Goal: Task Accomplishment & Management: Manage account settings

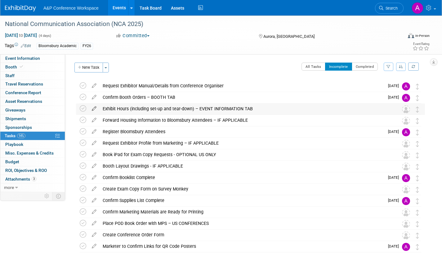
click at [93, 107] on icon at bounding box center [94, 108] width 11 height 8
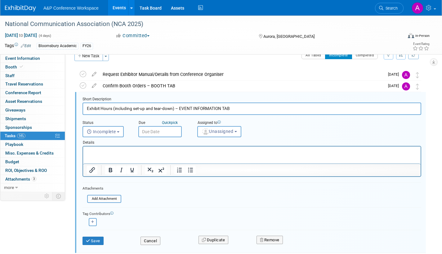
scroll to position [13, 0]
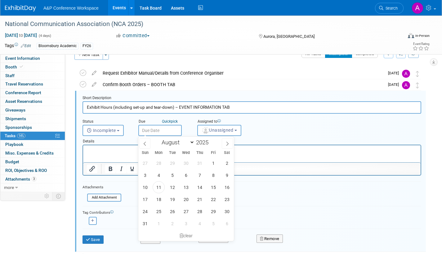
click at [178, 129] on input "text" at bounding box center [159, 130] width 43 height 11
click at [228, 142] on icon at bounding box center [227, 144] width 4 height 4
select select "9"
click at [186, 162] on span "1" at bounding box center [186, 163] width 12 height 12
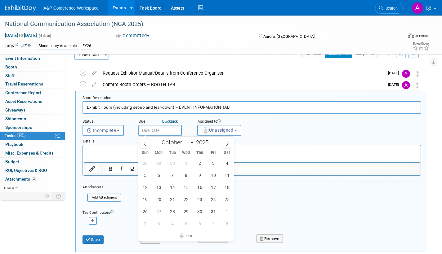
type input "Oct 1, 2025"
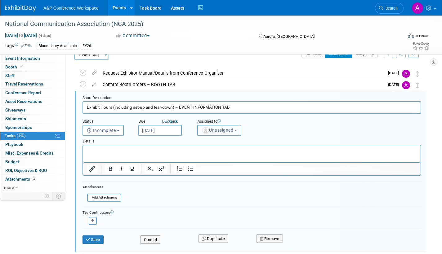
click at [220, 130] on span "Unassigned" at bounding box center [218, 130] width 32 height 5
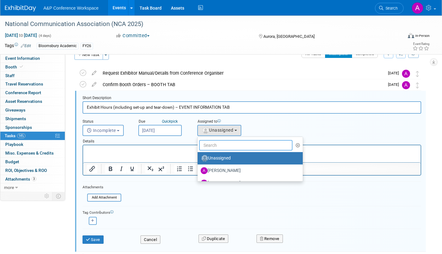
click at [217, 145] on input "text" at bounding box center [245, 145] width 93 height 11
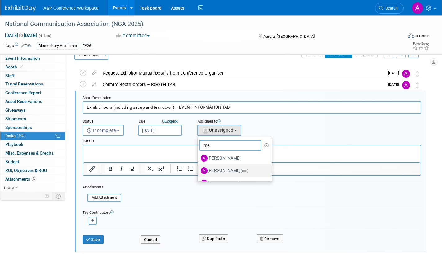
type input "me"
click at [236, 170] on label "Amanda Oney (me)" at bounding box center [233, 171] width 65 height 10
click at [198, 170] on input "Amanda Oney (me)" at bounding box center [196, 170] width 4 height 4
select select "3fc68575-f872-4db6-8d2a-11755123f12c"
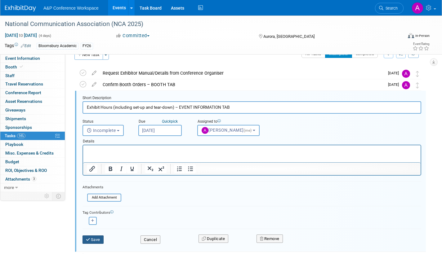
click at [95, 241] on button "Save" at bounding box center [92, 240] width 21 height 9
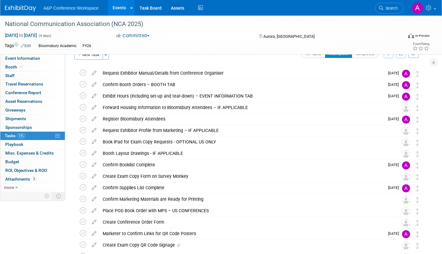
click at [93, 107] on icon at bounding box center [94, 106] width 11 height 8
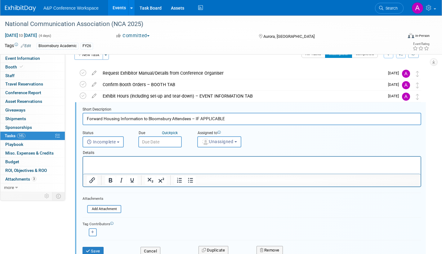
scroll to position [24, 0]
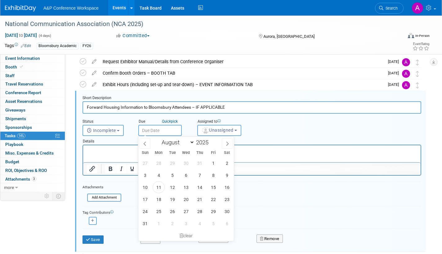
click at [170, 131] on input "text" at bounding box center [159, 130] width 43 height 11
click at [228, 142] on icon at bounding box center [227, 144] width 4 height 4
select select "8"
click at [159, 186] on span "15" at bounding box center [159, 187] width 12 height 12
type input "Sep 15, 2025"
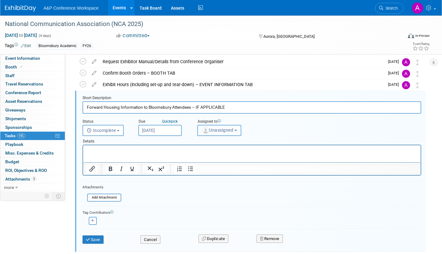
click at [217, 131] on span "Unassigned" at bounding box center [218, 130] width 32 height 5
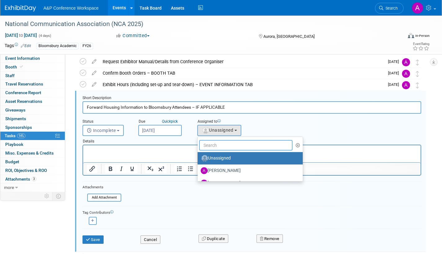
click at [216, 146] on input "text" at bounding box center [245, 145] width 93 height 11
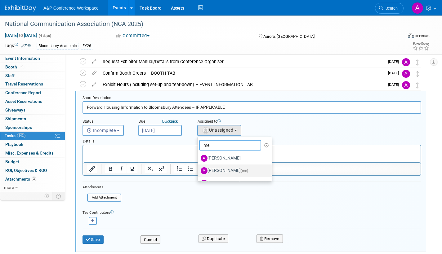
type input "me"
click at [223, 169] on label "[PERSON_NAME] (me)" at bounding box center [233, 171] width 65 height 10
click at [198, 169] on input "[PERSON_NAME] (me)" at bounding box center [196, 170] width 4 height 4
select select "3fc68575-f872-4db6-8d2a-11755123f12c"
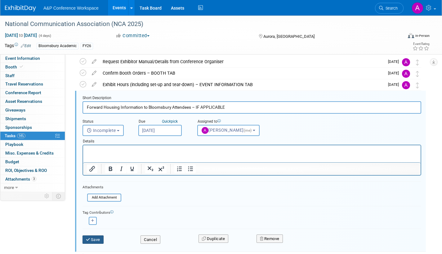
click at [93, 239] on button "Save" at bounding box center [92, 240] width 21 height 9
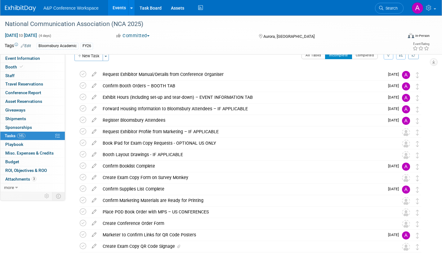
scroll to position [0, 0]
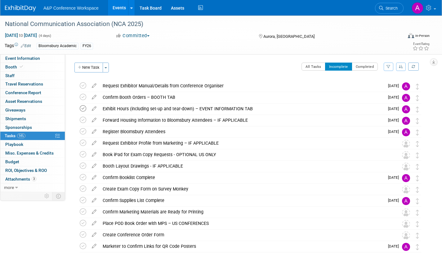
click at [82, 108] on icon at bounding box center [83, 108] width 7 height 7
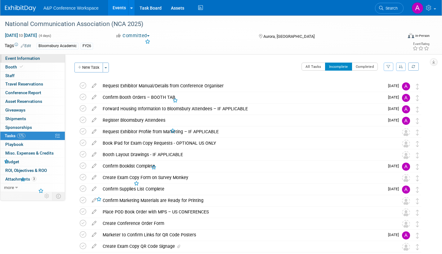
click at [45, 58] on link "Event Information" at bounding box center [32, 58] width 65 height 8
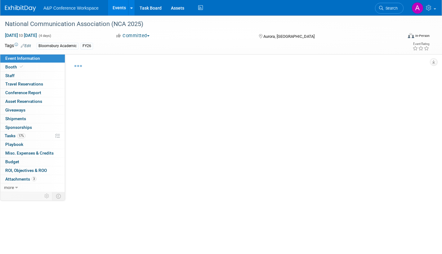
select select "Annual"
select select "Level 2"
select select "In-Person Booth"
select select "Communication"
select select "Bloomsbury Academic"
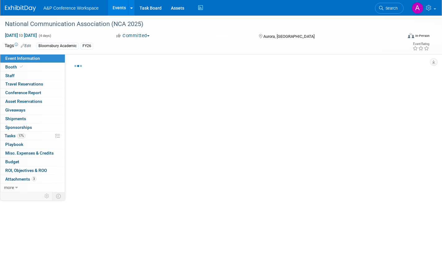
select select "[PERSON_NAME]"
select select "Networking/Commissioning"
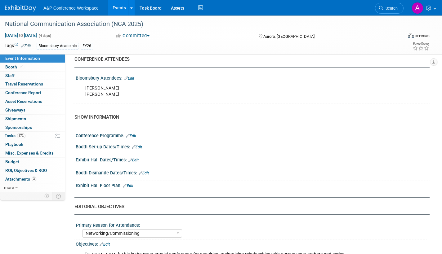
scroll to position [403, 0]
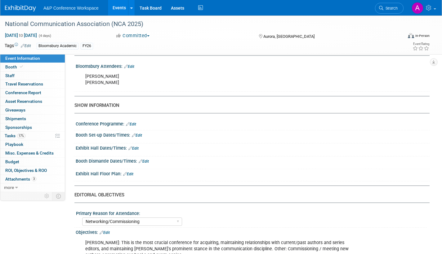
click at [138, 138] on link "Edit" at bounding box center [137, 135] width 10 height 4
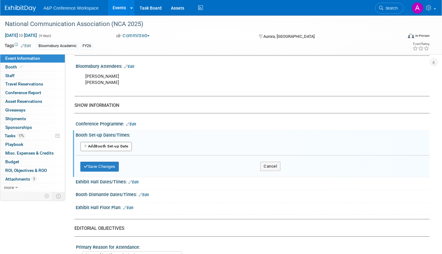
click at [125, 151] on button "Add Another Booth Set-up Date" at bounding box center [105, 146] width 51 height 9
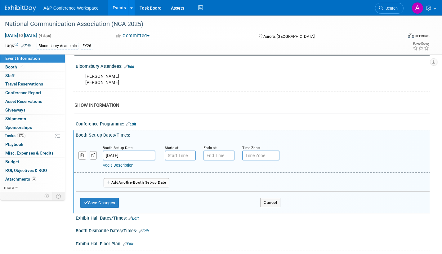
click at [151, 159] on input "Nov 20, 2025" at bounding box center [129, 156] width 53 height 10
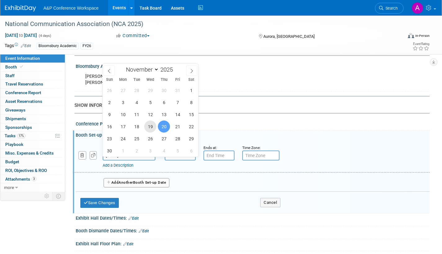
click at [153, 127] on span "19" at bounding box center [150, 127] width 12 height 12
type input "Nov 19, 2025"
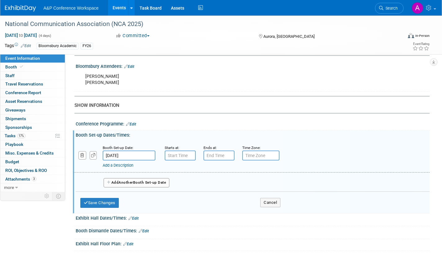
type input "7:00 AM"
click at [175, 160] on input "7:00 AM" at bounding box center [180, 156] width 31 height 10
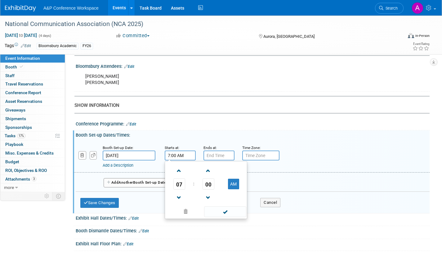
drag, startPoint x: 227, startPoint y: 217, endPoint x: 225, endPoint y: 205, distance: 12.2
click at [227, 214] on span at bounding box center [225, 212] width 42 height 11
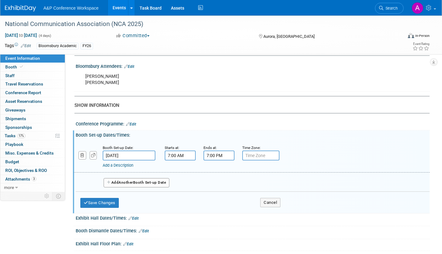
click at [222, 161] on input "7:00 PM" at bounding box center [218, 156] width 31 height 10
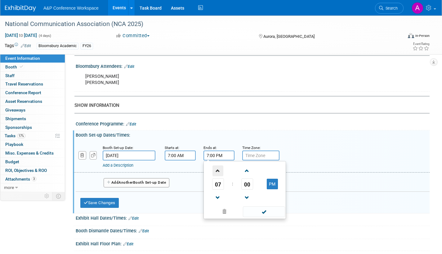
click at [217, 176] on span at bounding box center [217, 171] width 11 height 11
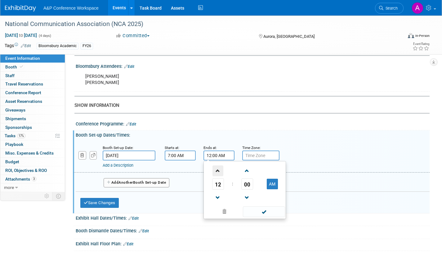
click at [217, 176] on span at bounding box center [217, 171] width 11 height 11
click at [274, 189] on button "AM" at bounding box center [272, 184] width 11 height 11
type input "1:00 PM"
click at [270, 217] on span at bounding box center [264, 212] width 42 height 11
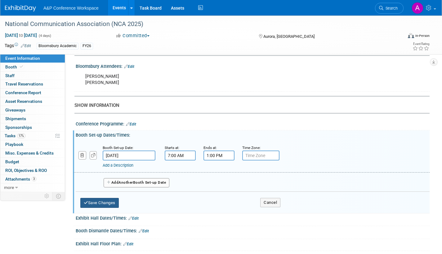
click at [112, 208] on button "Save Changes" at bounding box center [99, 203] width 38 height 10
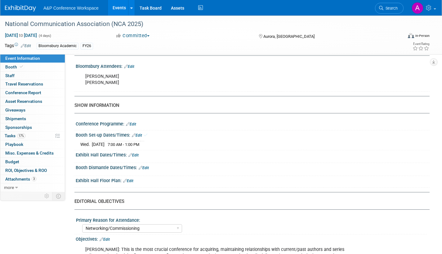
click at [135, 158] on link "Edit" at bounding box center [133, 155] width 10 height 4
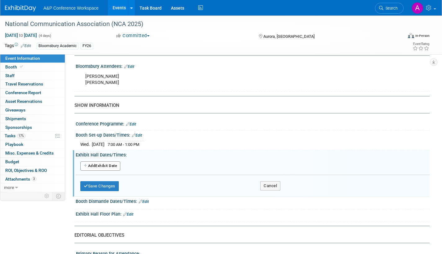
click at [115, 170] on button "Add Another Exhibit Date" at bounding box center [100, 166] width 40 height 9
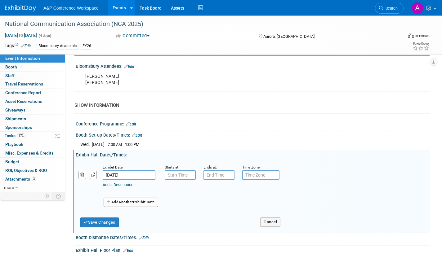
click at [143, 180] on input "Nov 20, 2025" at bounding box center [129, 175] width 53 height 10
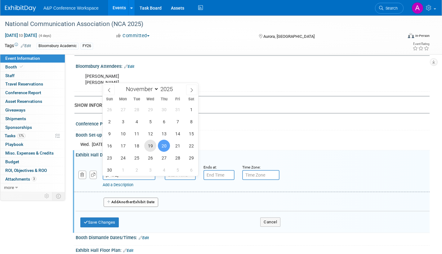
click at [150, 145] on span "19" at bounding box center [150, 146] width 12 height 12
type input "Nov 19, 2025"
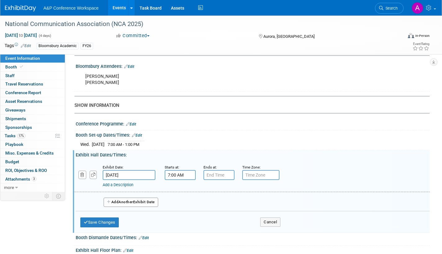
click at [174, 180] on input "7:00 AM" at bounding box center [180, 175] width 31 height 10
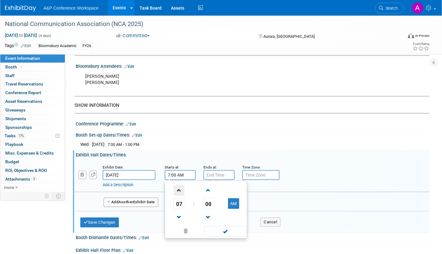
click at [178, 194] on span at bounding box center [179, 190] width 11 height 11
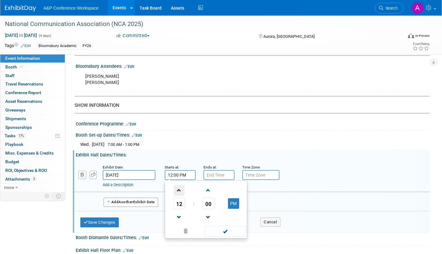
click at [178, 194] on span at bounding box center [179, 190] width 11 height 11
click at [179, 194] on span at bounding box center [179, 190] width 11 height 11
type input "3:00 PM"
drag, startPoint x: 223, startPoint y: 236, endPoint x: 224, endPoint y: 233, distance: 3.5
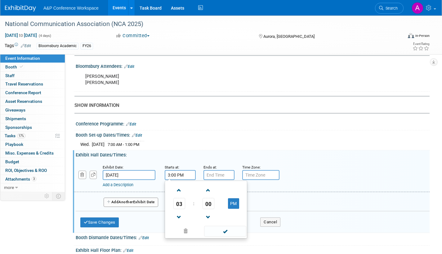
click at [224, 234] on span at bounding box center [225, 231] width 42 height 11
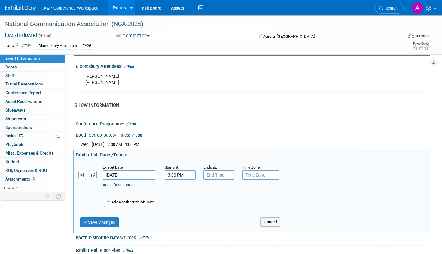
type input "7:00 PM"
click at [218, 180] on input "7:00 PM" at bounding box center [218, 175] width 31 height 10
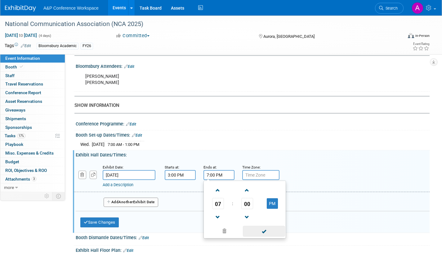
click at [263, 235] on span at bounding box center [264, 231] width 42 height 11
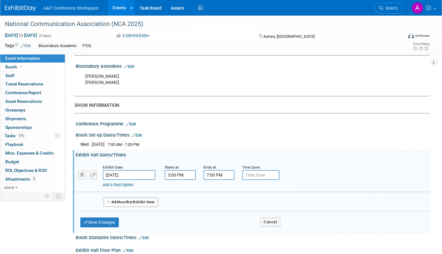
click at [151, 206] on button "Add Another Exhibit Date" at bounding box center [131, 202] width 55 height 9
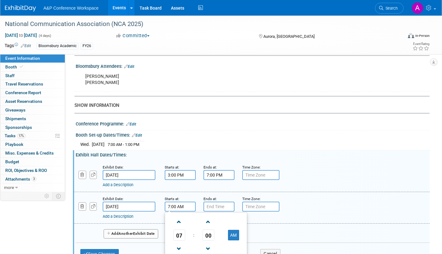
click at [183, 212] on input "7:00 AM" at bounding box center [180, 207] width 31 height 10
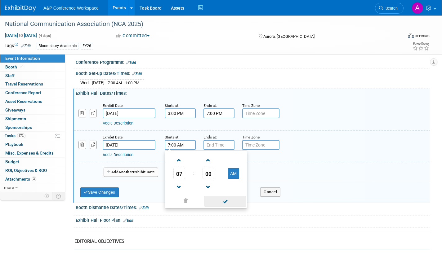
scroll to position [465, 0]
click at [207, 166] on span at bounding box center [208, 160] width 11 height 11
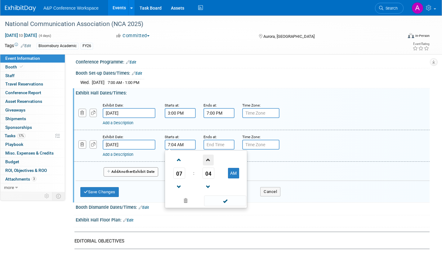
click at [207, 166] on span at bounding box center [208, 160] width 11 height 11
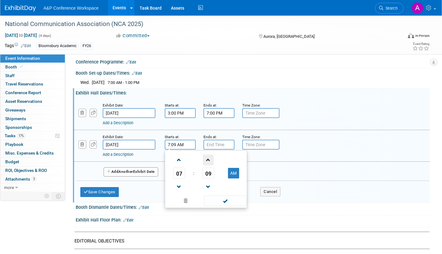
click at [207, 166] on span at bounding box center [208, 160] width 11 height 11
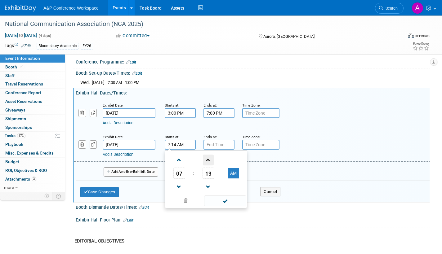
click at [207, 166] on span at bounding box center [208, 160] width 11 height 11
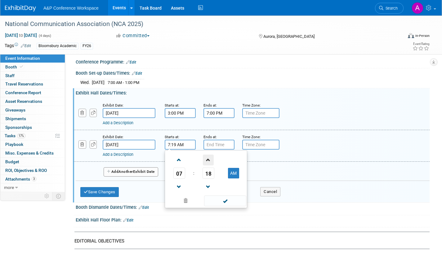
click at [207, 166] on span at bounding box center [208, 160] width 11 height 11
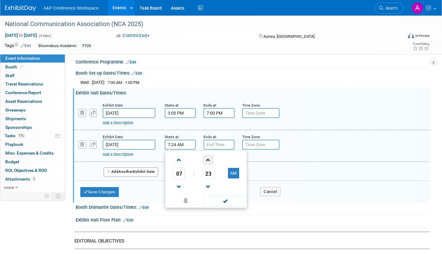
click at [207, 166] on span at bounding box center [208, 160] width 11 height 11
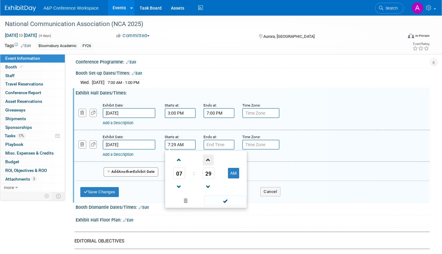
click at [207, 166] on span at bounding box center [208, 160] width 11 height 11
type input "7:30 AM"
drag, startPoint x: 215, startPoint y: 202, endPoint x: 220, endPoint y: 174, distance: 28.7
click at [215, 202] on span at bounding box center [225, 201] width 42 height 11
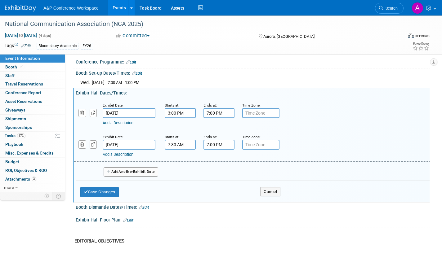
click at [218, 150] on input "7:00 PM" at bounding box center [218, 145] width 31 height 10
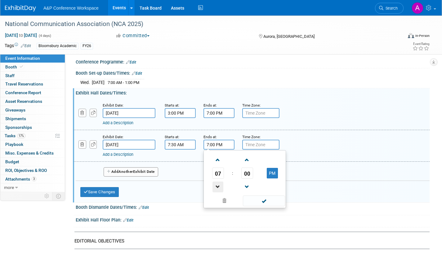
click at [217, 189] on span at bounding box center [217, 187] width 11 height 11
click at [218, 189] on span at bounding box center [217, 187] width 11 height 11
click at [247, 165] on span at bounding box center [247, 160] width 11 height 11
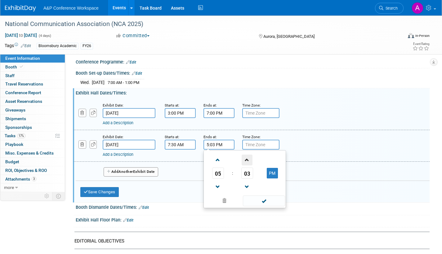
click at [247, 165] on span at bounding box center [247, 160] width 11 height 11
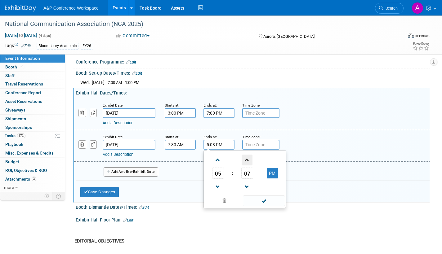
click at [247, 165] on span at bounding box center [247, 160] width 11 height 11
click at [247, 166] on span at bounding box center [247, 160] width 11 height 11
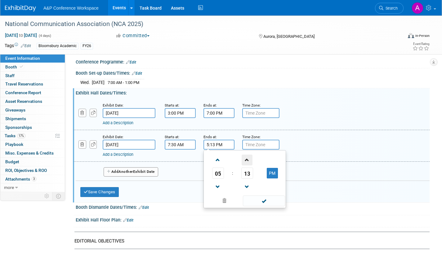
click at [247, 166] on span at bounding box center [247, 160] width 11 height 11
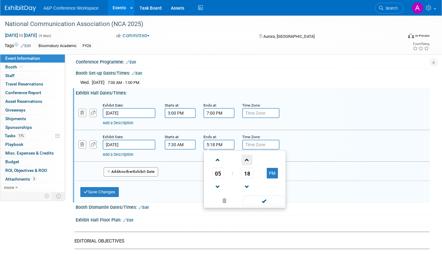
click at [247, 166] on span at bounding box center [247, 160] width 11 height 11
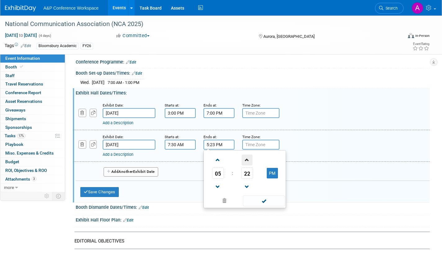
click at [247, 166] on span at bounding box center [247, 160] width 11 height 11
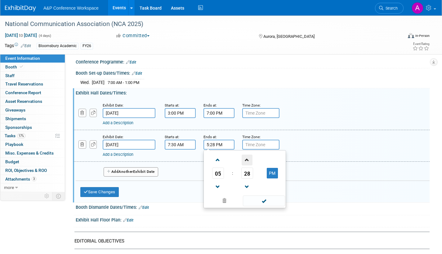
click at [247, 166] on span at bounding box center [247, 160] width 11 height 11
type input "5:30 PM"
click at [258, 206] on span at bounding box center [264, 201] width 42 height 11
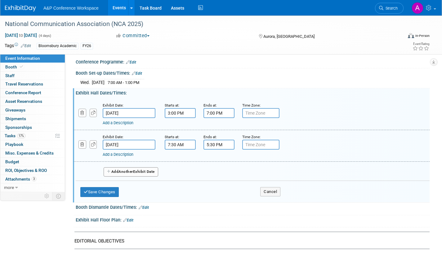
click at [154, 177] on button "Add Another Exhibit Date" at bounding box center [131, 171] width 55 height 9
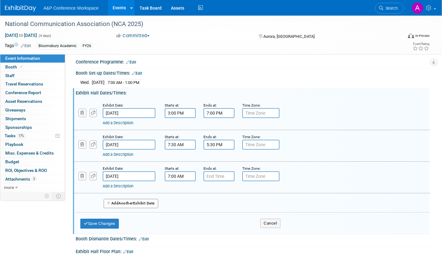
click at [175, 181] on input "7:00 AM" at bounding box center [180, 176] width 31 height 10
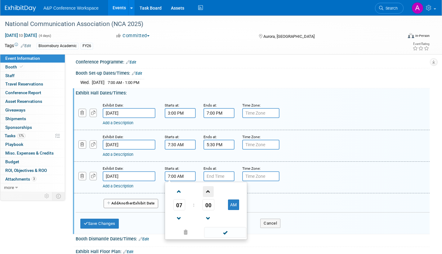
click at [208, 197] on span at bounding box center [208, 191] width 11 height 11
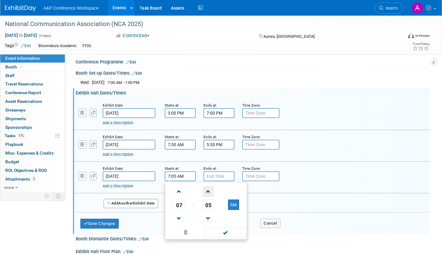
click at [207, 197] on span at bounding box center [208, 191] width 11 height 11
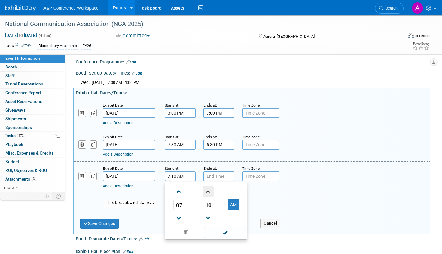
click at [207, 197] on span at bounding box center [208, 191] width 11 height 11
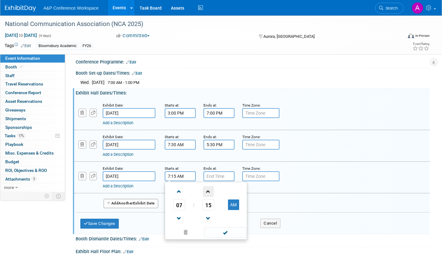
click at [207, 197] on span at bounding box center [208, 191] width 11 height 11
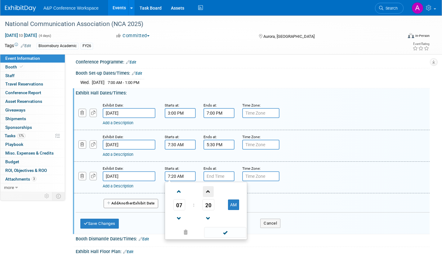
click at [207, 197] on span at bounding box center [208, 191] width 11 height 11
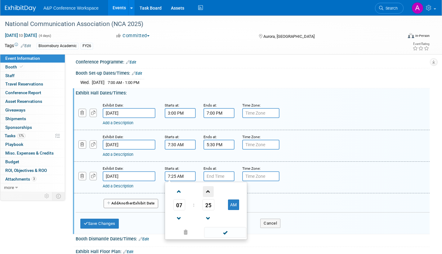
click at [207, 197] on span at bounding box center [208, 191] width 11 height 11
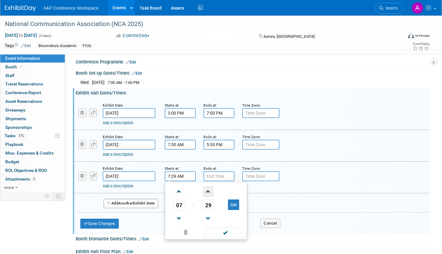
type input "7:30 AM"
click at [224, 236] on span at bounding box center [225, 232] width 42 height 11
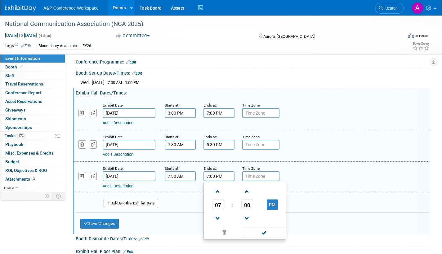
click at [220, 181] on input "7:00 PM" at bounding box center [218, 176] width 31 height 10
click at [218, 223] on span at bounding box center [217, 218] width 11 height 11
click at [219, 223] on span at bounding box center [217, 218] width 11 height 11
type input "5:00 PM"
click at [262, 238] on span at bounding box center [264, 232] width 42 height 11
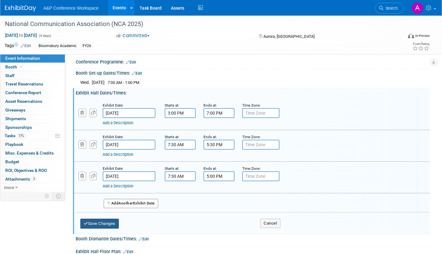
click at [112, 227] on button "Save Changes" at bounding box center [99, 224] width 38 height 10
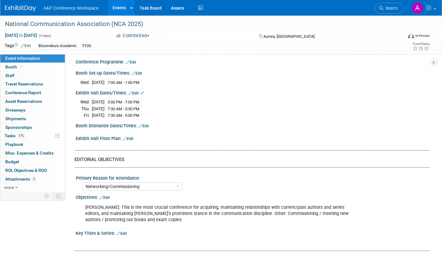
click at [148, 128] on link "Edit" at bounding box center [144, 126] width 10 height 4
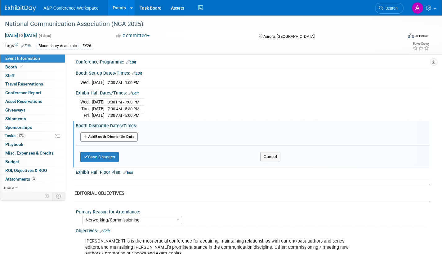
click at [133, 142] on button "Add Another Booth Dismantle Date" at bounding box center [108, 136] width 57 height 9
select select "10"
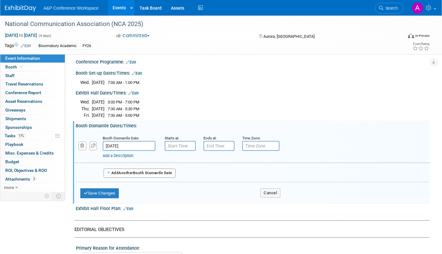
click at [142, 150] on input "Nov 23, 2025" at bounding box center [129, 146] width 53 height 10
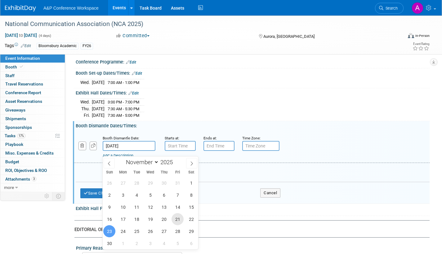
click at [179, 220] on span "21" at bounding box center [177, 219] width 12 height 12
type input "Nov 21, 2025"
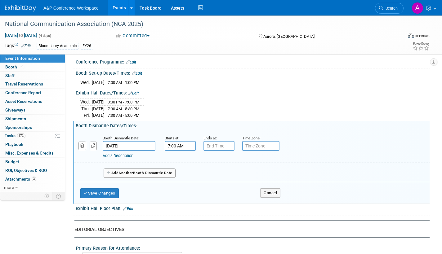
click at [185, 151] on input "7:00 AM" at bounding box center [180, 146] width 31 height 10
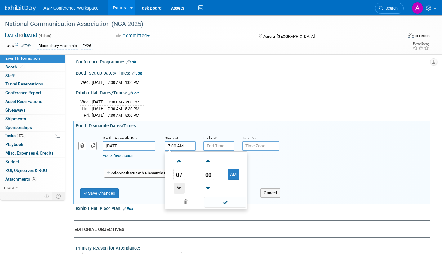
click at [178, 191] on span at bounding box center [179, 188] width 11 height 11
click at [179, 191] on span at bounding box center [179, 188] width 11 height 11
click at [231, 180] on button "AM" at bounding box center [233, 174] width 11 height 11
type input "5:00 PM"
click at [225, 208] on span at bounding box center [225, 202] width 42 height 11
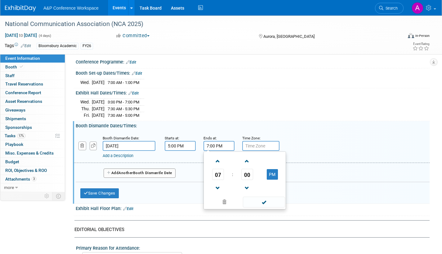
click at [218, 150] on input "7:00 PM" at bounding box center [218, 146] width 31 height 10
drag, startPoint x: 219, startPoint y: 192, endPoint x: 238, endPoint y: 174, distance: 27.0
click at [219, 192] on span at bounding box center [217, 188] width 11 height 11
click at [244, 166] on span at bounding box center [247, 161] width 11 height 11
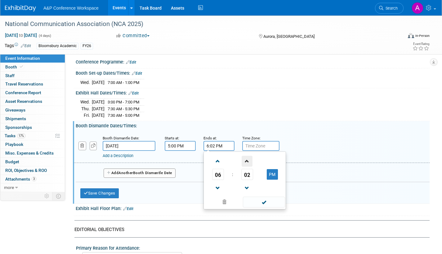
click at [244, 166] on span at bounding box center [247, 161] width 11 height 11
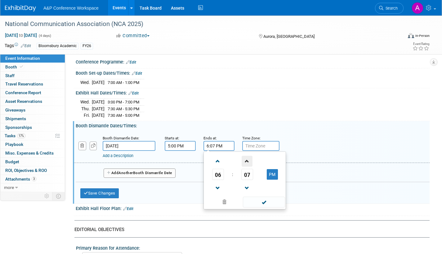
click at [244, 166] on span at bounding box center [247, 161] width 11 height 11
click at [244, 167] on span at bounding box center [247, 161] width 11 height 11
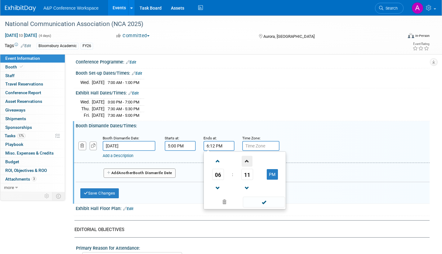
click at [244, 167] on span at bounding box center [247, 161] width 11 height 11
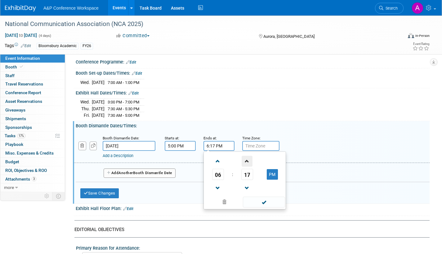
click at [244, 167] on span at bounding box center [247, 161] width 11 height 11
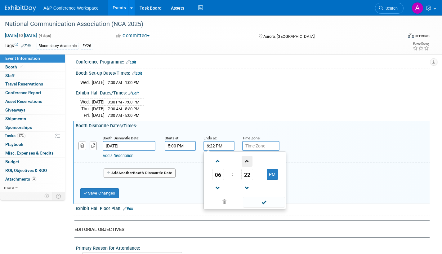
click at [244, 167] on span at bounding box center [247, 161] width 11 height 11
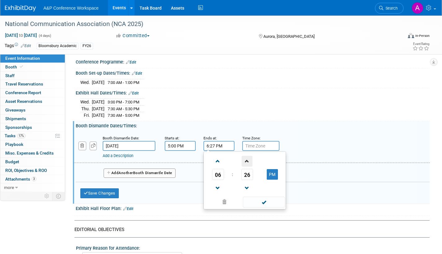
click at [244, 167] on span at bounding box center [247, 161] width 11 height 11
type input "6:30 PM"
click at [260, 205] on span at bounding box center [264, 202] width 42 height 11
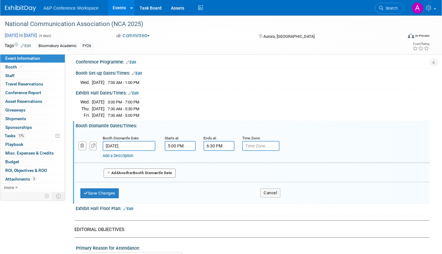
click at [37, 33] on span "Nov 20, 2025 to Nov 23, 2025" at bounding box center [21, 36] width 33 height 6
select select "10"
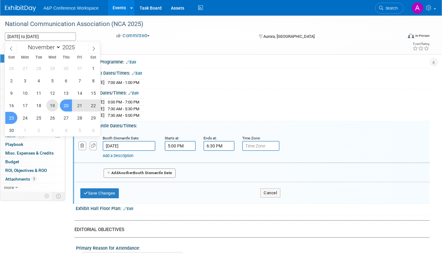
click at [53, 103] on span "19" at bounding box center [52, 106] width 12 height 12
type input "Nov 19, 2025"
click at [80, 105] on span "21" at bounding box center [79, 106] width 12 height 12
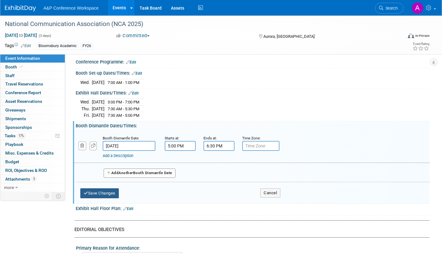
click at [114, 198] on button "Save Changes" at bounding box center [99, 194] width 38 height 10
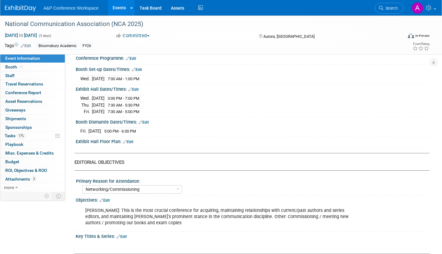
scroll to position [496, 0]
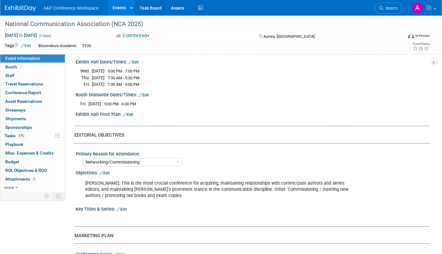
click at [133, 117] on link "Edit" at bounding box center [128, 115] width 10 height 4
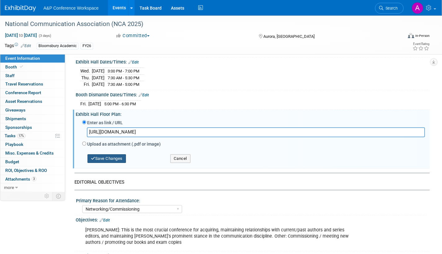
type input "https://s2.goeshow.com/nca/annual/2025/exhibit_map.cfm"
click at [108, 163] on button "Save Changes" at bounding box center [106, 158] width 38 height 9
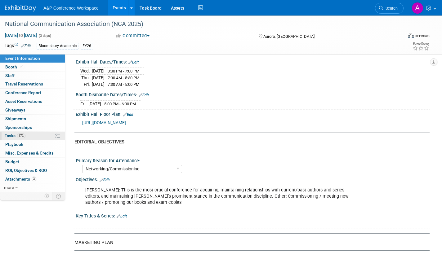
click at [8, 135] on span "Tasks 17%" at bounding box center [15, 135] width 21 height 5
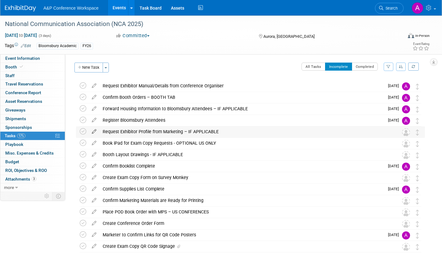
click at [94, 130] on icon at bounding box center [94, 131] width 11 height 8
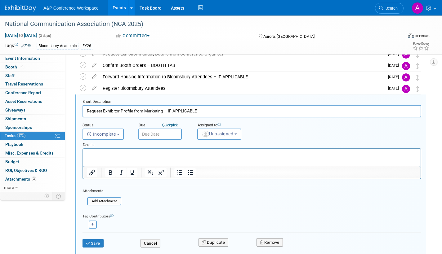
scroll to position [36, 0]
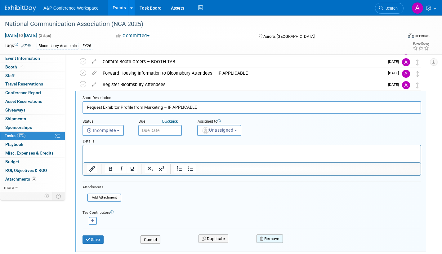
click at [274, 238] on button "Remove" at bounding box center [269, 239] width 26 height 9
click at [306, 242] on link "Yes" at bounding box center [305, 244] width 18 height 10
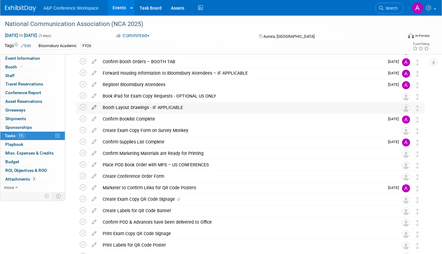
click at [94, 105] on icon at bounding box center [94, 106] width 11 height 8
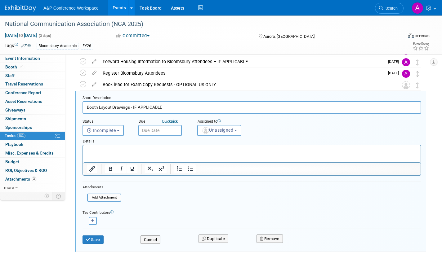
scroll to position [109, 0]
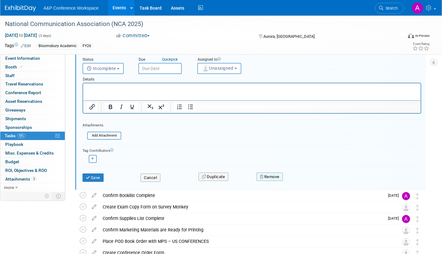
click at [281, 177] on button "Remove" at bounding box center [269, 177] width 26 height 9
click at [308, 184] on link "Yes" at bounding box center [305, 182] width 18 height 10
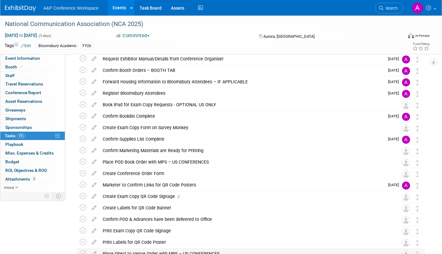
scroll to position [16, 0]
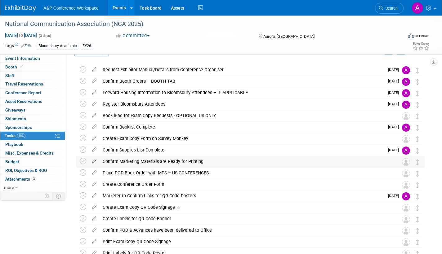
click at [94, 160] on icon at bounding box center [94, 160] width 11 height 8
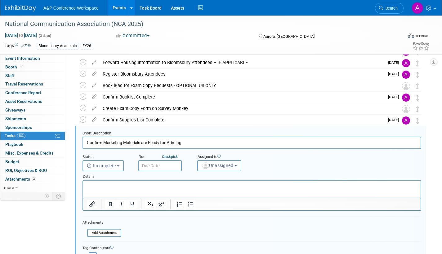
scroll to position [82, 0]
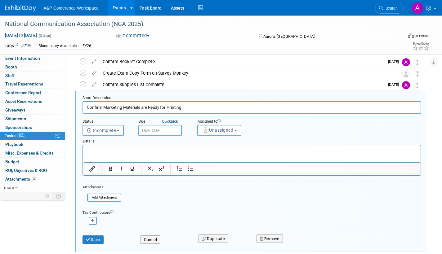
click at [165, 129] on input "text" at bounding box center [159, 130] width 43 height 11
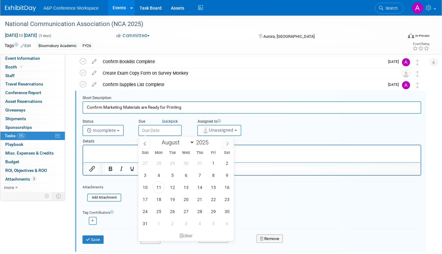
click at [227, 145] on icon at bounding box center [227, 144] width 2 height 4
click at [229, 143] on span at bounding box center [227, 143] width 11 height 11
select select "9"
click at [186, 163] on span "1" at bounding box center [186, 163] width 12 height 12
type input "Oct 1, 2025"
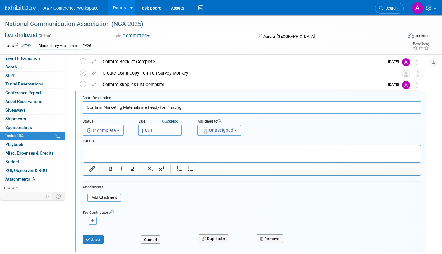
click at [215, 129] on span "Unassigned" at bounding box center [218, 130] width 32 height 5
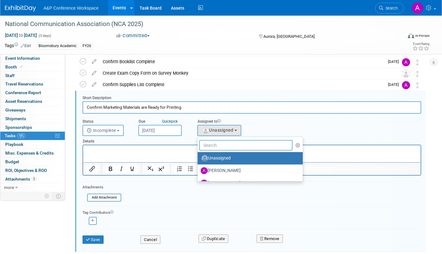
click at [209, 146] on input "text" at bounding box center [245, 145] width 93 height 11
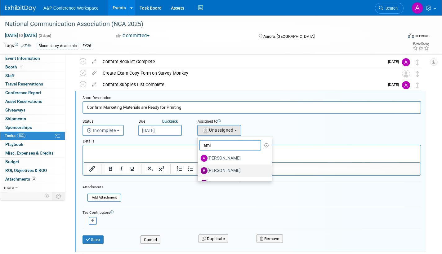
type input "ami"
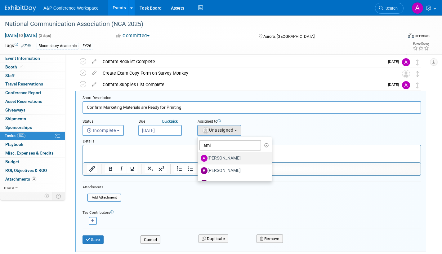
click at [236, 166] on ul "ami Unassigned Abbie Walker Abby Somers Abigail Lane Abigail Larkin Al Bell Ale…" at bounding box center [234, 159] width 75 height 45
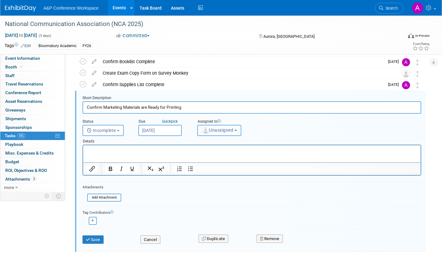
click at [218, 128] on span "Unassigned" at bounding box center [218, 130] width 32 height 5
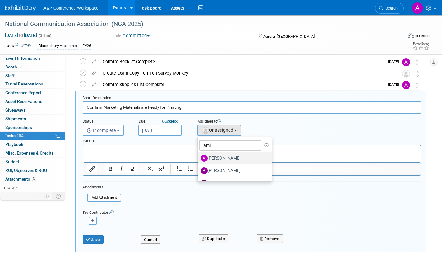
click at [229, 158] on label "[PERSON_NAME]" at bounding box center [233, 158] width 65 height 10
click at [198, 158] on input "[PERSON_NAME]" at bounding box center [196, 158] width 4 height 4
select select "19f08106-4959-4f2d-94a3-80fd53e75d94"
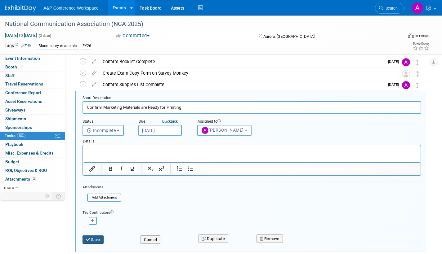
click at [88, 239] on icon "submit" at bounding box center [88, 240] width 5 height 4
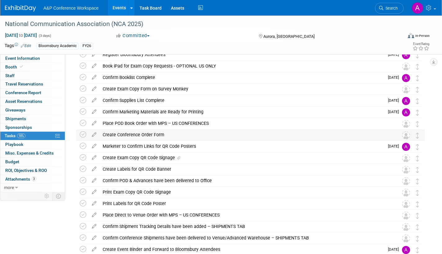
scroll to position [51, 0]
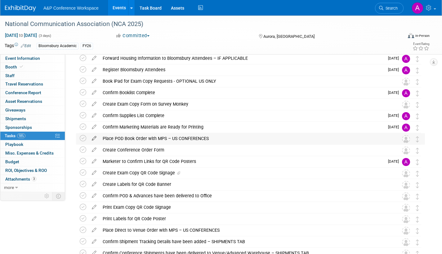
click at [96, 137] on icon at bounding box center [94, 137] width 11 height 8
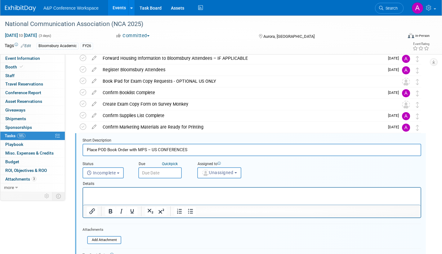
scroll to position [93, 0]
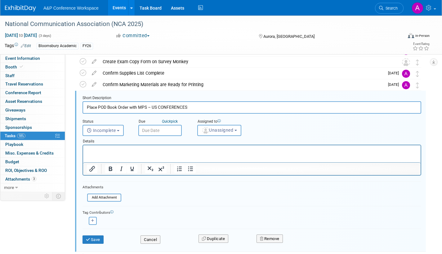
click at [172, 131] on input "text" at bounding box center [159, 130] width 43 height 11
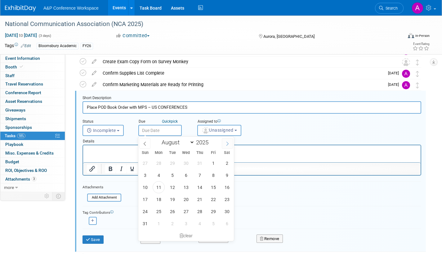
click at [228, 143] on icon at bounding box center [227, 144] width 2 height 4
select select "8"
click at [159, 199] on span "22" at bounding box center [159, 200] width 12 height 12
type input "Sep 22, 2025"
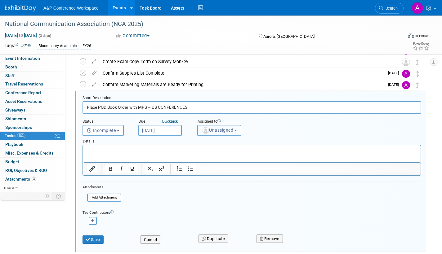
click at [219, 131] on span "Unassigned" at bounding box center [218, 130] width 32 height 5
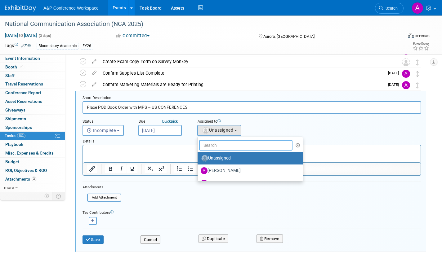
click at [216, 146] on input "text" at bounding box center [245, 145] width 93 height 11
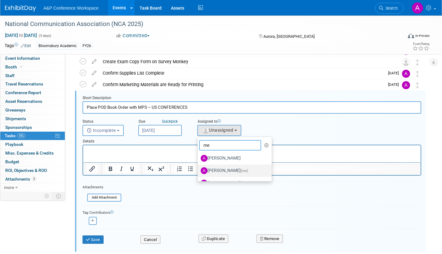
type input "me"
click at [241, 172] on span "(me)" at bounding box center [244, 171] width 7 height 4
click at [198, 172] on input "[PERSON_NAME] (me)" at bounding box center [196, 170] width 4 height 4
select select "3fc68575-f872-4db6-8d2a-11755123f12c"
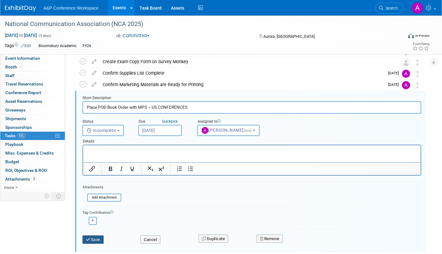
click at [90, 243] on button "Save" at bounding box center [92, 240] width 21 height 9
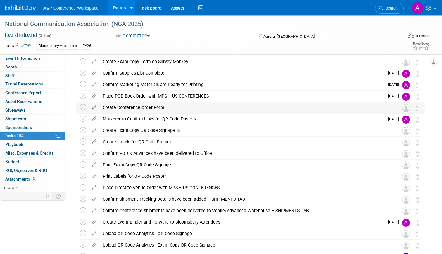
click at [94, 106] on icon at bounding box center [94, 106] width 11 height 8
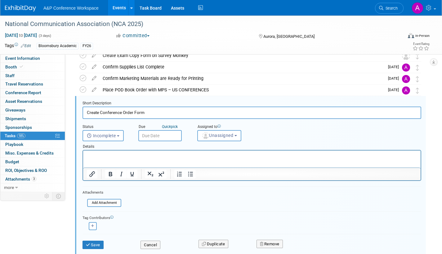
scroll to position [105, 0]
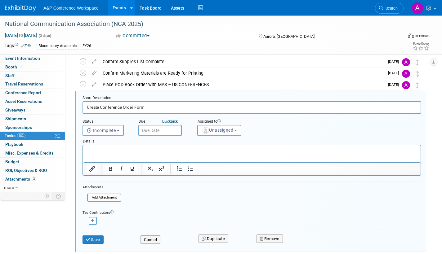
click at [174, 127] on input "text" at bounding box center [159, 130] width 43 height 11
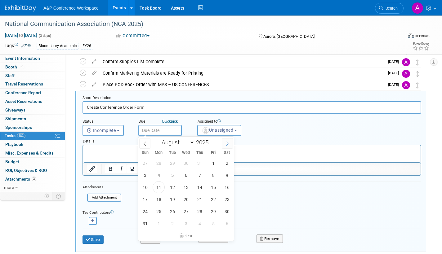
click at [228, 143] on icon at bounding box center [227, 144] width 4 height 4
select select "8"
click at [160, 199] on span "22" at bounding box center [159, 200] width 12 height 12
type input "Sep 22, 2025"
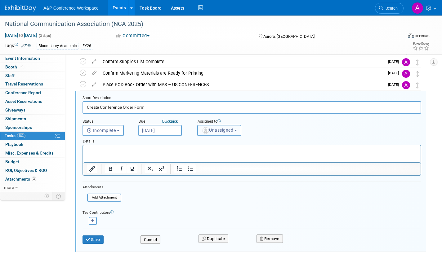
click at [211, 131] on span "Unassigned" at bounding box center [218, 130] width 32 height 5
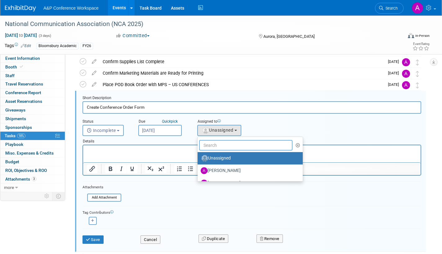
click at [212, 147] on input "text" at bounding box center [245, 145] width 93 height 11
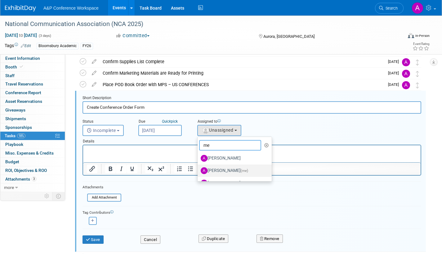
type input "me"
click at [234, 170] on label "[PERSON_NAME] (me)" at bounding box center [233, 171] width 65 height 10
click at [198, 170] on input "[PERSON_NAME] (me)" at bounding box center [196, 170] width 4 height 4
select select "3fc68575-f872-4db6-8d2a-11755123f12c"
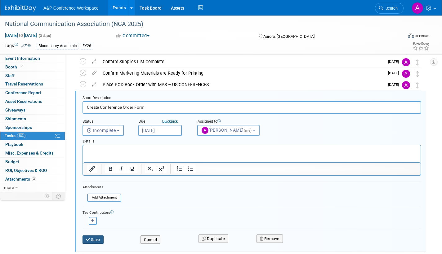
click at [92, 239] on button "Save" at bounding box center [92, 240] width 21 height 9
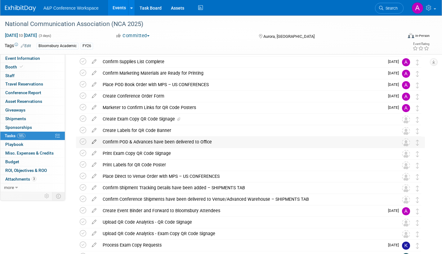
click at [94, 141] on icon at bounding box center [94, 141] width 11 height 8
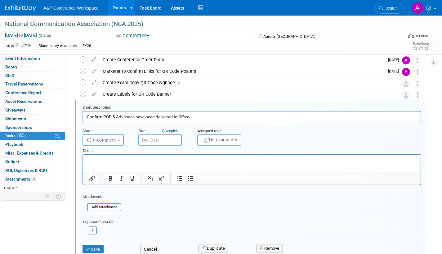
scroll to position [150, 0]
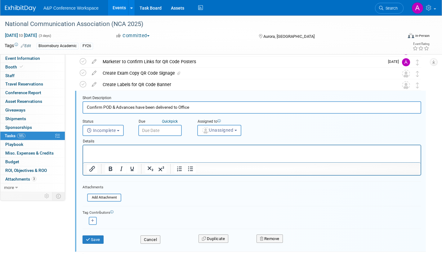
drag, startPoint x: 157, startPoint y: 132, endPoint x: 164, endPoint y: 133, distance: 7.2
click at [159, 132] on input "text" at bounding box center [159, 130] width 43 height 11
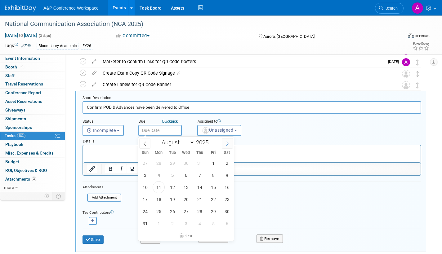
click at [226, 144] on icon at bounding box center [227, 144] width 4 height 4
click at [226, 143] on icon at bounding box center [227, 144] width 4 height 4
select select "9"
click at [158, 176] on span "6" at bounding box center [159, 175] width 12 height 12
type input "Oct 6, 2025"
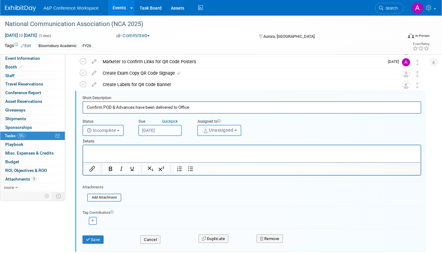
click at [218, 131] on span "Unassigned" at bounding box center [218, 130] width 32 height 5
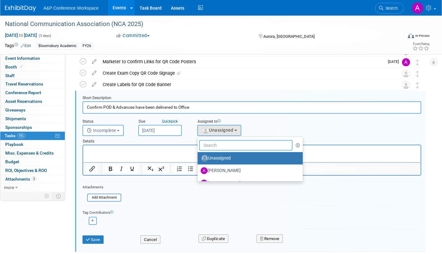
click at [215, 145] on input "text" at bounding box center [245, 145] width 93 height 11
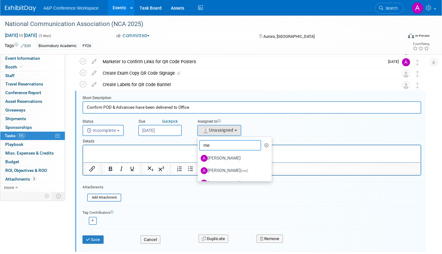
type input "me"
click at [231, 170] on label "[PERSON_NAME] (me)" at bounding box center [233, 171] width 65 height 10
click at [198, 170] on input "[PERSON_NAME] (me)" at bounding box center [196, 170] width 4 height 4
select select "3fc68575-f872-4db6-8d2a-11755123f12c"
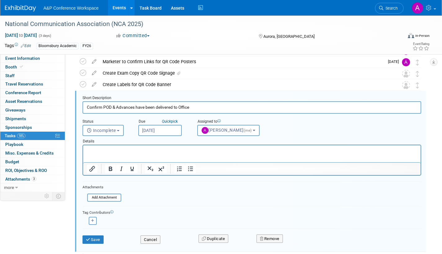
click at [172, 129] on input "Oct 6, 2025" at bounding box center [159, 130] width 43 height 11
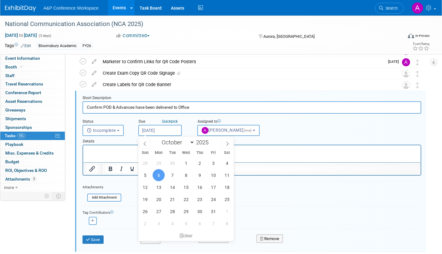
click at [139, 142] on div "January February March April May June July August September October November De…" at bounding box center [186, 142] width 96 height 11
click at [143, 142] on icon at bounding box center [145, 144] width 4 height 4
click at [229, 143] on icon at bounding box center [227, 144] width 4 height 4
select select "9"
click at [199, 176] on span "9" at bounding box center [200, 175] width 12 height 12
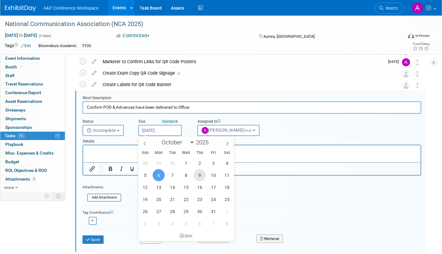
type input "Oct 9, 2025"
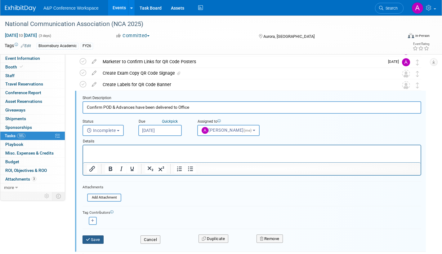
click at [95, 242] on button "Save" at bounding box center [92, 240] width 21 height 9
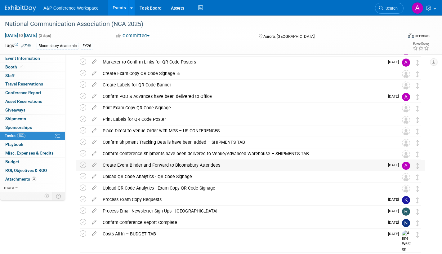
scroll to position [0, 0]
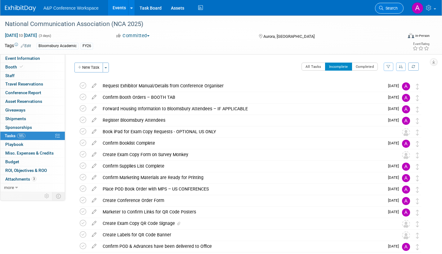
click at [393, 9] on span "Search" at bounding box center [390, 8] width 14 height 5
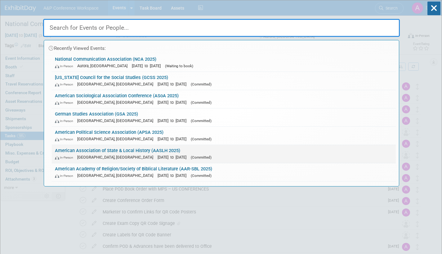
click at [191, 153] on link "American Association of State & Local History (AASLH 2025) In-Person Cincinnati…" at bounding box center [224, 154] width 344 height 18
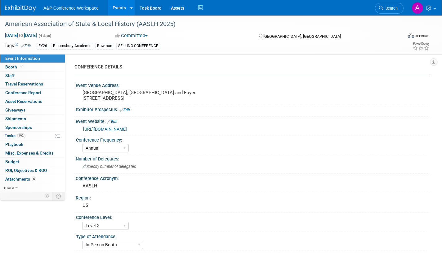
select select "Annual"
select select "Level 2"
select select "In-Person Booth"
select select "Museum Professionals"
select select "Bloomsbury Academic"
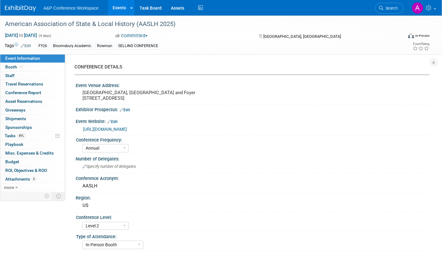
select select "[PERSON_NAME]"
select select "Brand/Subject Presence​"
click at [11, 136] on span "Tasks 49%" at bounding box center [15, 135] width 21 height 5
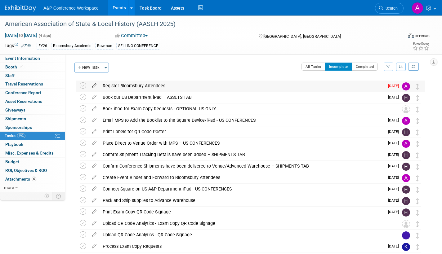
click at [94, 85] on icon at bounding box center [94, 85] width 11 height 8
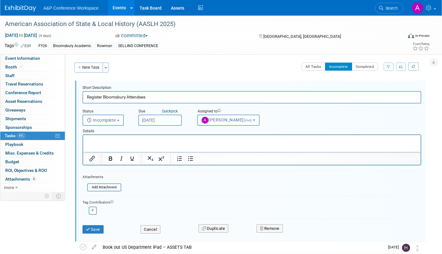
click at [175, 119] on input "[DATE]" at bounding box center [159, 120] width 43 height 11
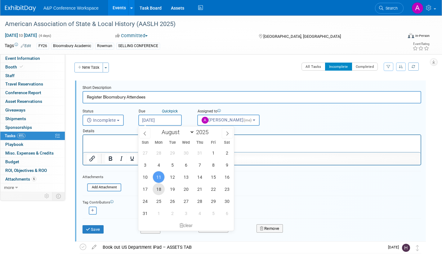
click at [160, 189] on span "18" at bounding box center [159, 189] width 12 height 12
type input "Aug 18, 2025"
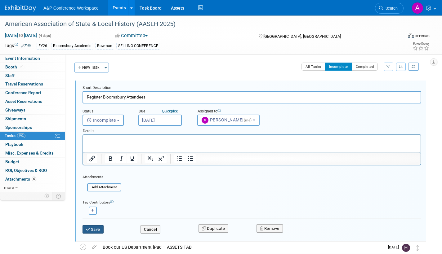
drag, startPoint x: 100, startPoint y: 231, endPoint x: 110, endPoint y: 228, distance: 10.6
click at [100, 231] on button "Save" at bounding box center [92, 229] width 21 height 9
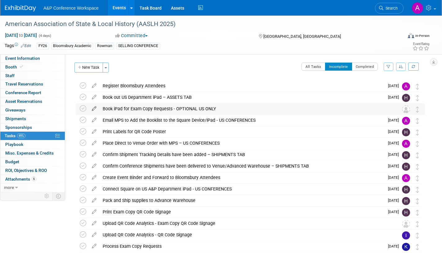
click at [94, 106] on icon at bounding box center [94, 108] width 11 height 8
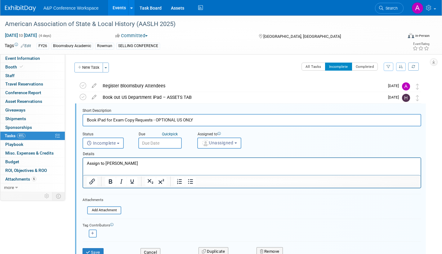
scroll to position [13, 0]
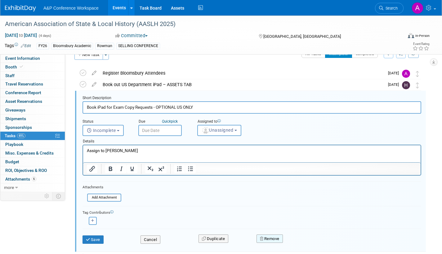
drag, startPoint x: 270, startPoint y: 237, endPoint x: 274, endPoint y: 238, distance: 4.0
click at [270, 238] on button "Remove" at bounding box center [269, 239] width 26 height 9
click at [303, 243] on link "Yes" at bounding box center [305, 244] width 18 height 10
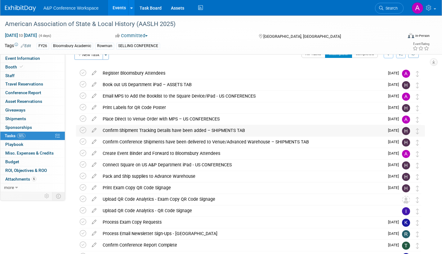
scroll to position [0, 0]
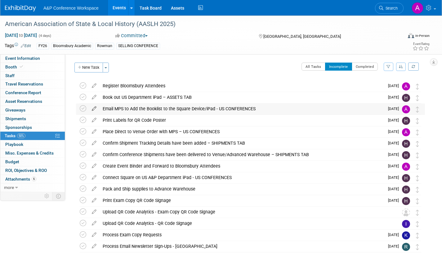
click at [94, 108] on icon at bounding box center [94, 108] width 11 height 8
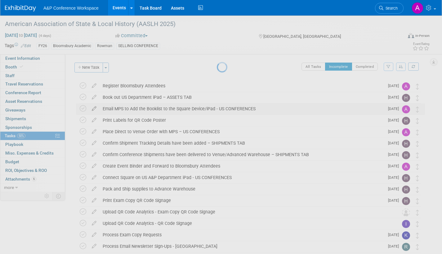
select select "7"
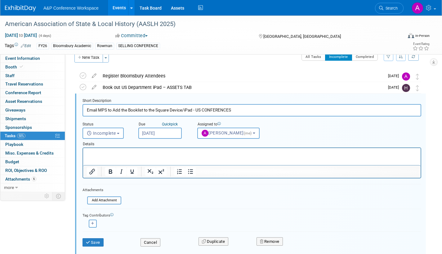
scroll to position [13, 0]
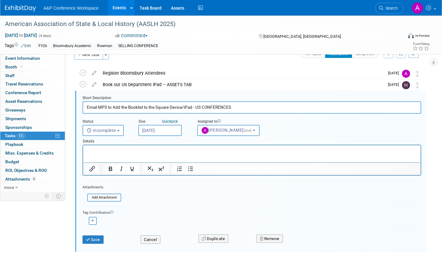
click at [176, 130] on input "Aug 14, 2025" at bounding box center [159, 130] width 43 height 11
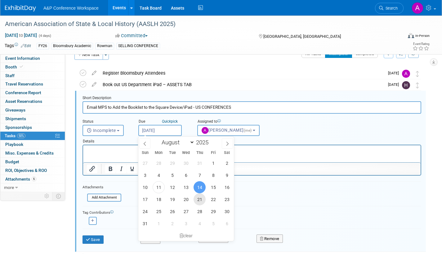
click at [201, 201] on span "21" at bounding box center [200, 200] width 12 height 12
type input "Aug 21, 2025"
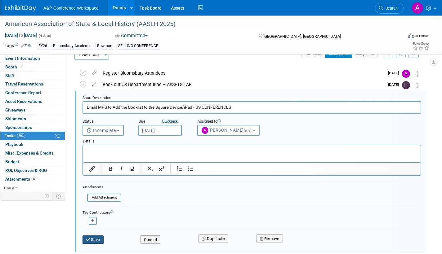
click at [96, 237] on button "Save" at bounding box center [92, 240] width 21 height 9
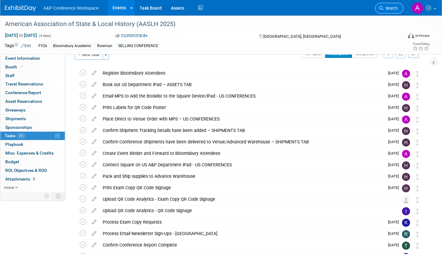
click at [389, 10] on span "Search" at bounding box center [390, 8] width 14 height 5
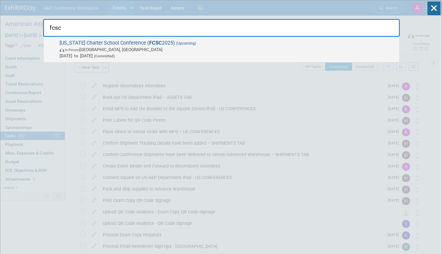
type input "fcsc"
click at [140, 49] on span "In-Person Orlando, FL" at bounding box center [228, 50] width 336 height 6
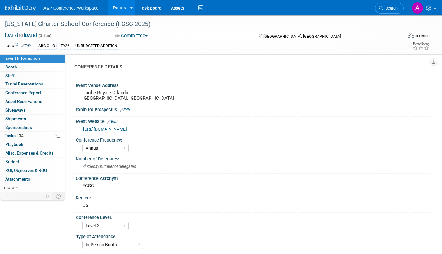
select select "Annual"
select select "Level 2"
select select "In-Person Booth"
select select "Schools"
select select "Bloomsbury Digital Resources"
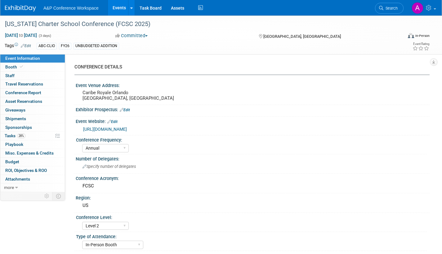
select select "[PERSON_NAME]"
select select "Brand/Subject Presence​"
click at [7, 136] on span "Tasks 28%" at bounding box center [15, 135] width 21 height 5
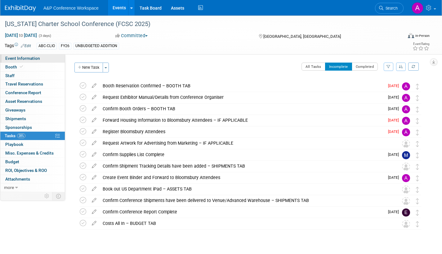
click at [33, 59] on span "Event Information" at bounding box center [22, 58] width 35 height 5
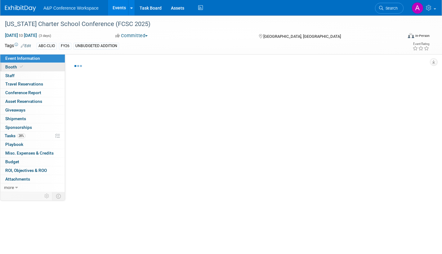
select select "Annual"
select select "Level 2"
select select "In-Person Booth"
select select "Schools"
select select "Bloomsbury Digital Resources"
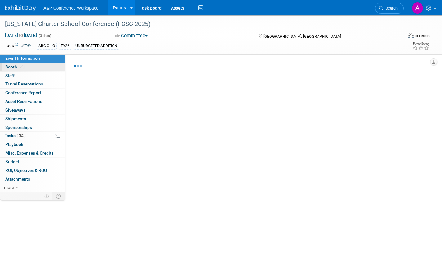
select select "[PERSON_NAME]"
select select "Brand/Subject Presence​"
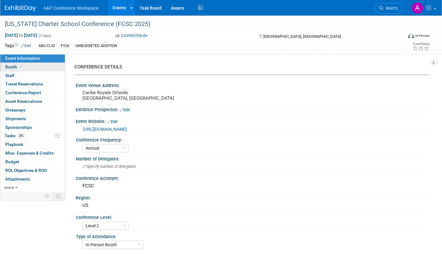
click at [7, 67] on span "Booth" at bounding box center [14, 67] width 19 height 5
select select "CLDC - Digital/BDR"
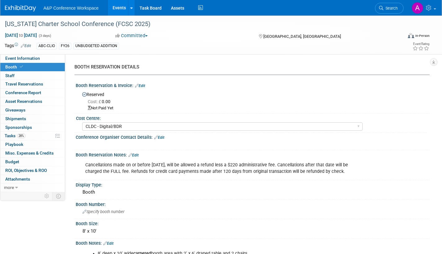
click at [387, 9] on span "Search" at bounding box center [390, 8] width 14 height 5
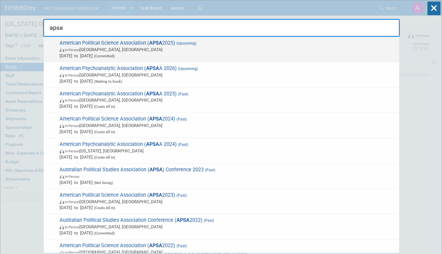
type input "apsa"
click at [226, 59] on span "Sep 11, 2025 to Sep 14, 2025 (Committed)" at bounding box center [228, 56] width 336 height 6
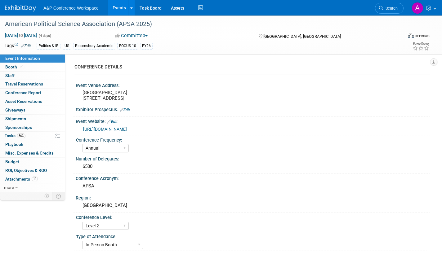
select select "Annual"
select select "Level 2"
select select "In-Person Booth"
select select "Politics & International Relations"
select select "Bloomsbury Academic"
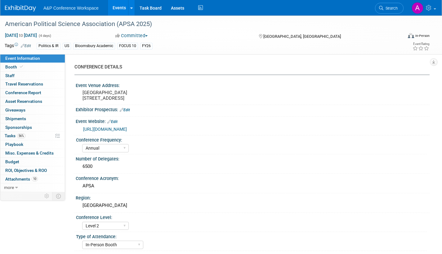
select select "[PERSON_NAME]"
select select "Networking/Commissioning"
click at [10, 136] on span "Tasks 56%" at bounding box center [15, 135] width 21 height 5
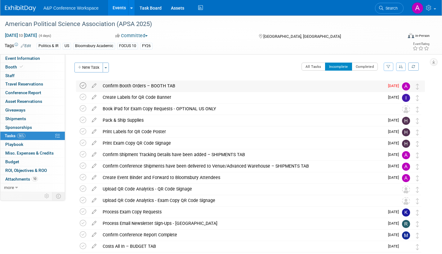
click at [82, 85] on icon at bounding box center [83, 85] width 7 height 7
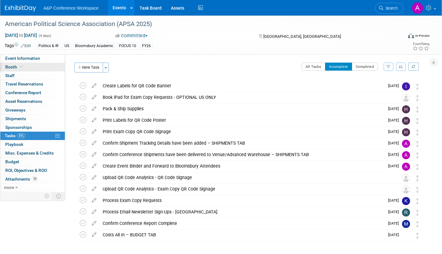
click at [15, 66] on span "Booth" at bounding box center [14, 67] width 19 height 5
select select "CUAP"
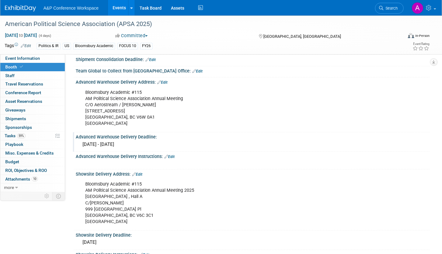
scroll to position [372, 0]
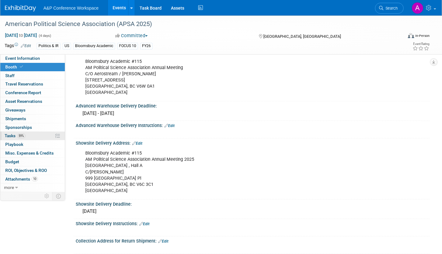
click at [6, 136] on span "Tasks 59%" at bounding box center [15, 135] width 21 height 5
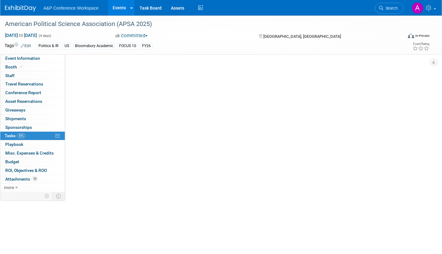
scroll to position [0, 0]
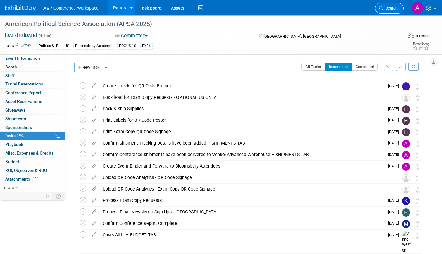
click at [388, 6] on link "Search" at bounding box center [389, 8] width 29 height 11
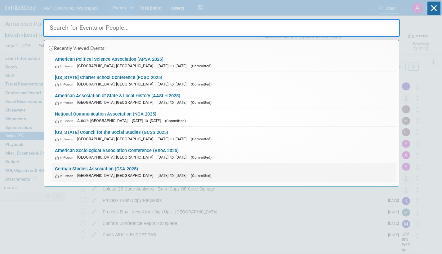
click at [158, 174] on span "[DATE] to [DATE]" at bounding box center [174, 175] width 32 height 5
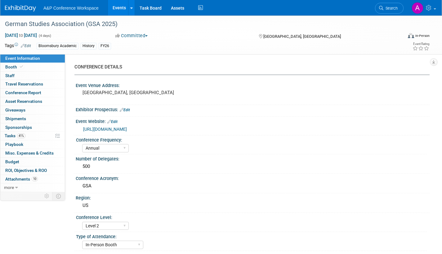
select select "Annual"
select select "Level 2"
select select "In-Person Booth"
select select "History"
select select "Bloomsbury Academic"
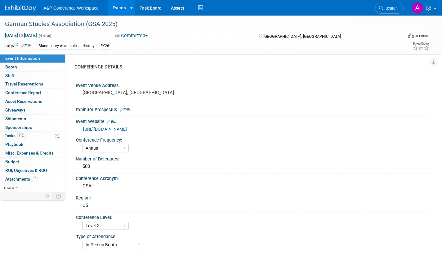
select select "[PERSON_NAME]"
select select "Brand/Subject Presence​"
click at [10, 136] on span "Tasks 41%" at bounding box center [15, 135] width 21 height 5
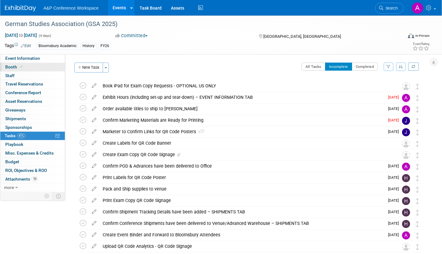
click at [9, 67] on span "Booth" at bounding box center [14, 67] width 19 height 5
select select "CUAP"
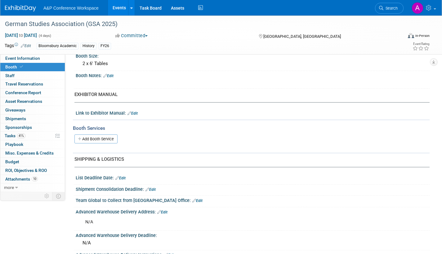
scroll to position [155, 0]
click at [36, 58] on span "Event Information" at bounding box center [22, 58] width 35 height 5
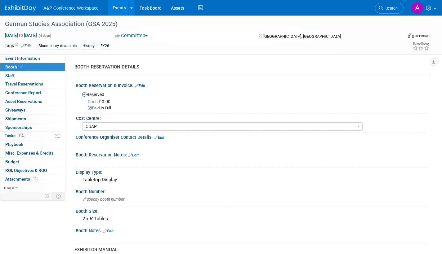
select select "Annual"
select select "Level 2"
select select "In-Person Booth"
select select "History"
select select "Bloomsbury Academic"
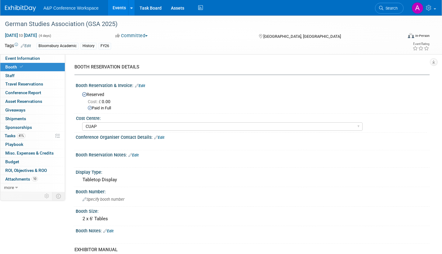
select select "[PERSON_NAME]"
select select "Brand/Subject Presence​"
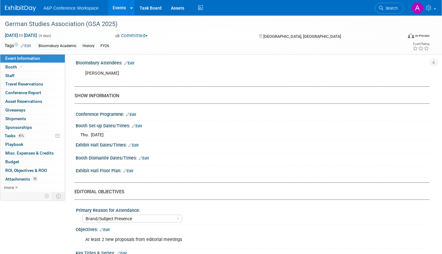
scroll to position [434, 0]
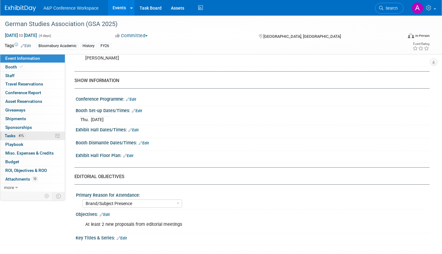
click at [11, 135] on span "Tasks 41%" at bounding box center [15, 135] width 21 height 5
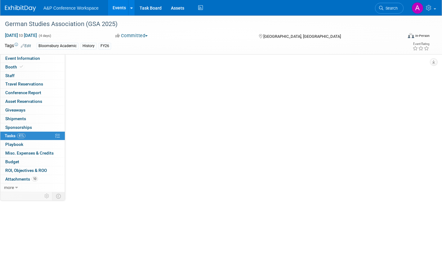
scroll to position [0, 0]
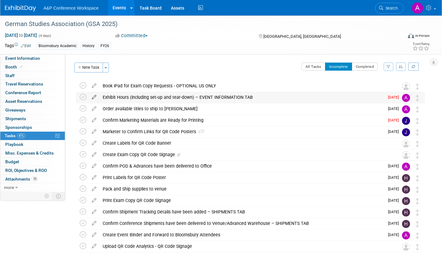
click at [93, 97] on icon at bounding box center [94, 96] width 11 height 8
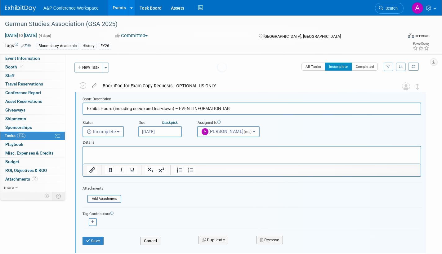
scroll to position [1, 0]
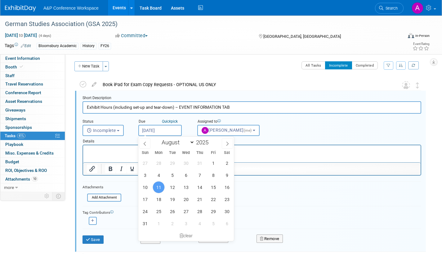
click at [170, 128] on input "[DATE]" at bounding box center [159, 130] width 43 height 11
click at [226, 142] on icon at bounding box center [227, 144] width 4 height 4
select select "8"
click at [159, 163] on span "1" at bounding box center [159, 163] width 12 height 12
type input "[DATE]"
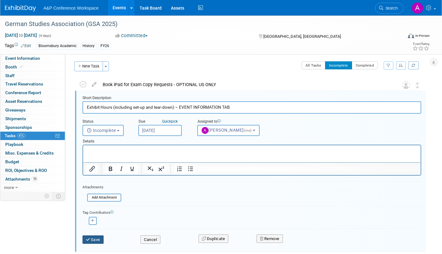
drag, startPoint x: 92, startPoint y: 240, endPoint x: 95, endPoint y: 239, distance: 3.1
click at [92, 239] on button "Save" at bounding box center [92, 240] width 21 height 9
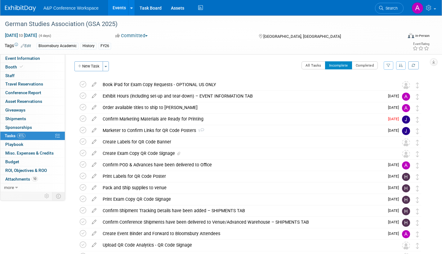
click at [391, 9] on span "Search" at bounding box center [390, 8] width 14 height 5
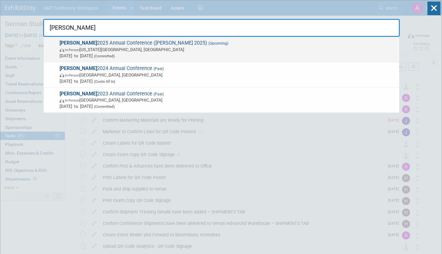
type input "[PERSON_NAME]"
click at [144, 52] on span "In-Person [US_STATE][GEOGRAPHIC_DATA], [GEOGRAPHIC_DATA]" at bounding box center [228, 50] width 336 height 6
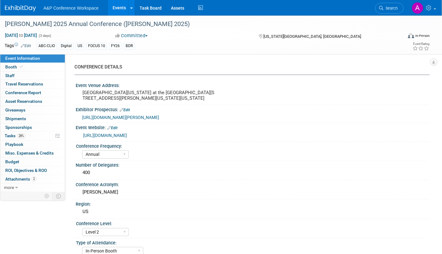
select select "Annual"
select select "Level 2"
select select "In-Person Booth"
select select "Library & Information Science"
select select "Bloomsbury Libraries Unlimited"
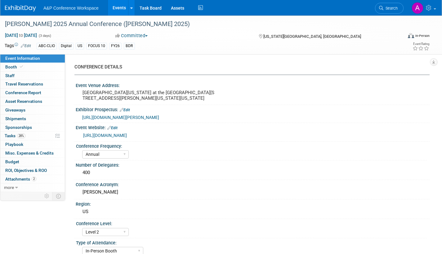
select select "[PERSON_NAME]"
select select "Brand/Subject Presence​"
click at [11, 135] on span "Tasks 28%" at bounding box center [15, 135] width 21 height 5
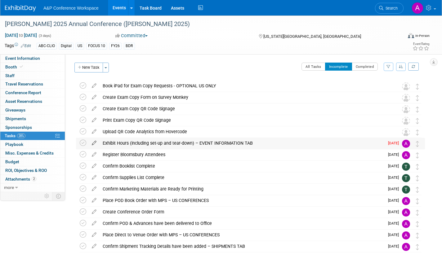
click at [95, 142] on icon at bounding box center [94, 142] width 11 height 8
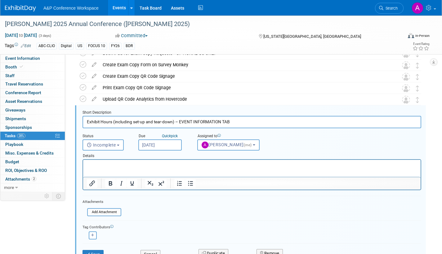
scroll to position [47, 0]
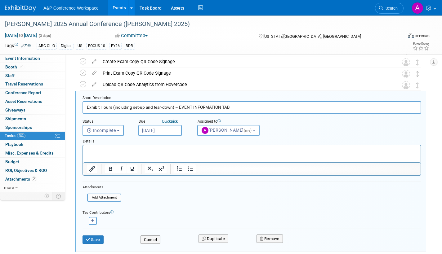
click at [177, 131] on input "[DATE]" at bounding box center [159, 130] width 43 height 11
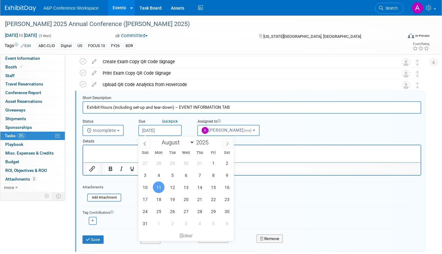
click at [228, 142] on icon at bounding box center [227, 144] width 4 height 4
select select "8"
click at [158, 162] on span "1" at bounding box center [159, 163] width 12 height 12
type input "[DATE]"
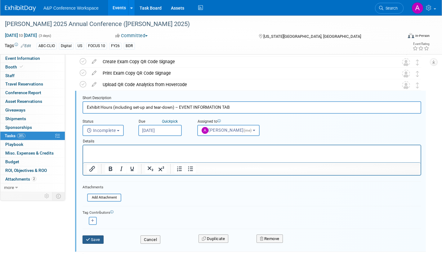
click at [91, 240] on button "Save" at bounding box center [92, 240] width 21 height 9
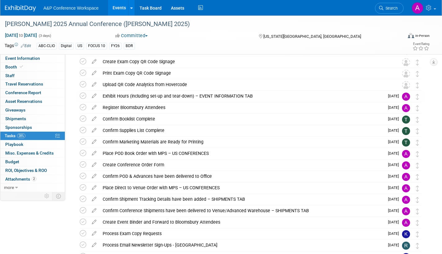
click at [388, 11] on link "Search" at bounding box center [389, 8] width 29 height 11
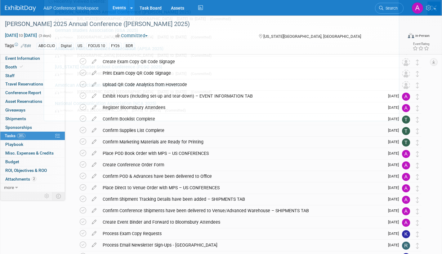
scroll to position [0, 0]
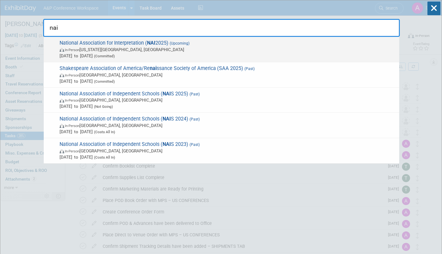
type input "nai"
click at [212, 50] on span "In-Person [US_STATE][GEOGRAPHIC_DATA], [GEOGRAPHIC_DATA]" at bounding box center [228, 50] width 336 height 6
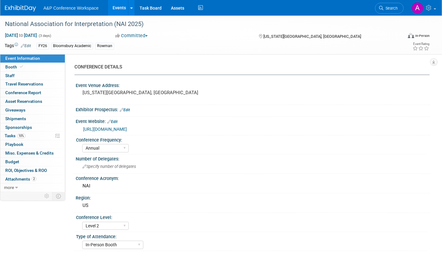
select select "Annual"
select select "Level 2"
select select "In-Person Booth"
select select "Interpretation"
select select "Bloomsbury Academic"
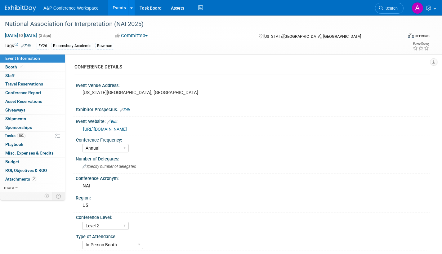
select select "[PERSON_NAME]"
select select "Brand/Subject Presence​"
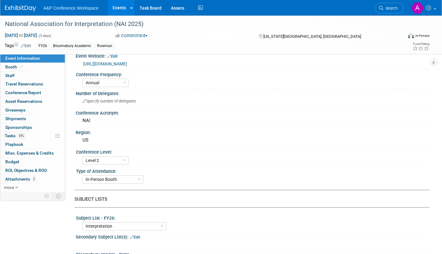
scroll to position [93, 0]
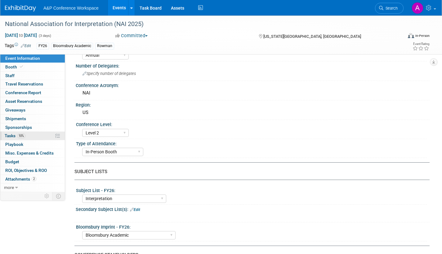
click at [4, 134] on link "10% Tasks 10%" at bounding box center [32, 136] width 65 height 8
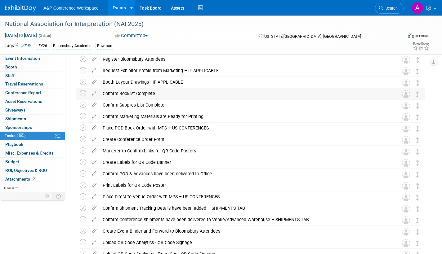
scroll to position [0, 0]
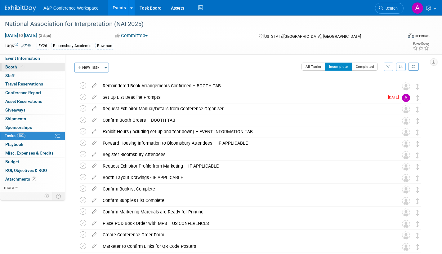
click at [12, 67] on span "Booth" at bounding box center [14, 67] width 19 height 5
select select "RLKP"
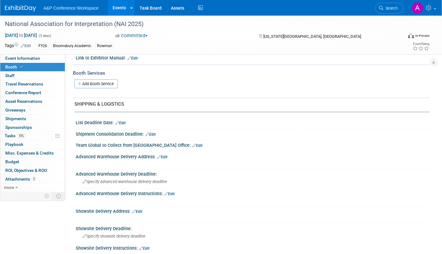
scroll to position [309, 0]
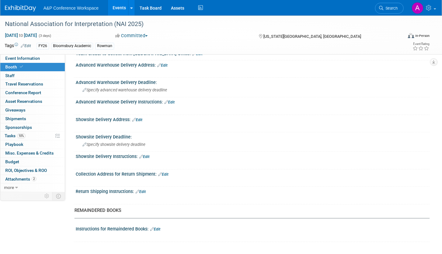
click at [160, 229] on link "Edit" at bounding box center [155, 229] width 10 height 4
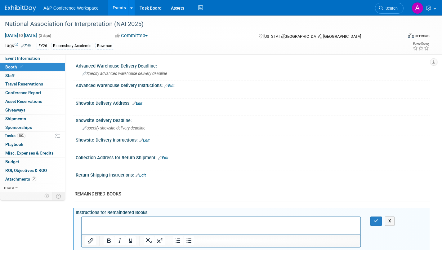
scroll to position [334, 0]
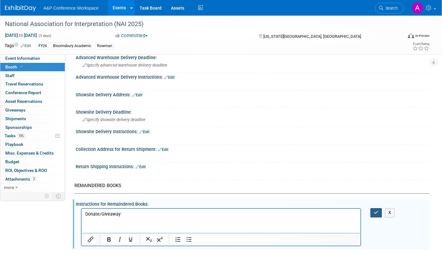
click at [375, 213] on icon "button" at bounding box center [376, 213] width 5 height 4
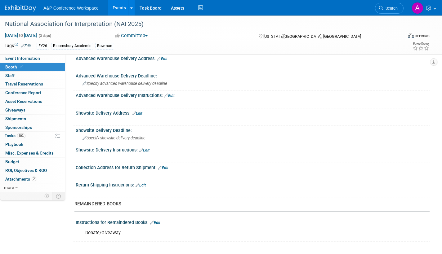
scroll to position [315, 0]
click at [7, 135] on span "Tasks 10%" at bounding box center [15, 135] width 21 height 5
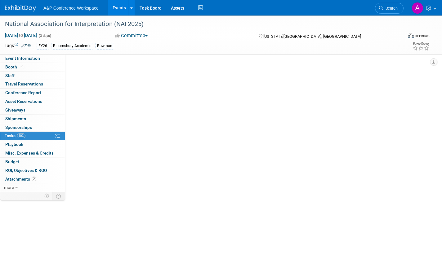
scroll to position [0, 0]
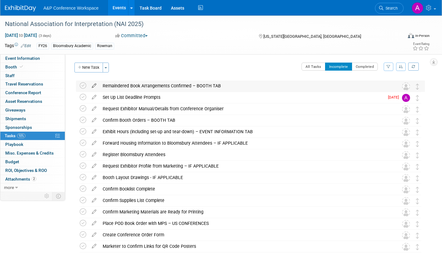
click at [95, 85] on icon at bounding box center [94, 85] width 11 height 8
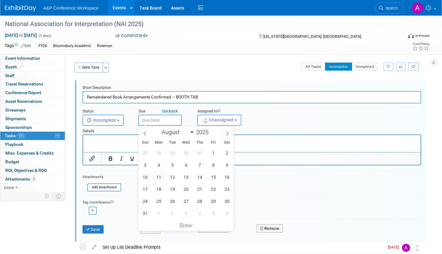
click at [168, 120] on input "text" at bounding box center [159, 120] width 43 height 11
drag, startPoint x: 159, startPoint y: 177, endPoint x: 197, endPoint y: 154, distance: 43.4
click at [159, 176] on span "11" at bounding box center [159, 177] width 12 height 12
type input "[DATE]"
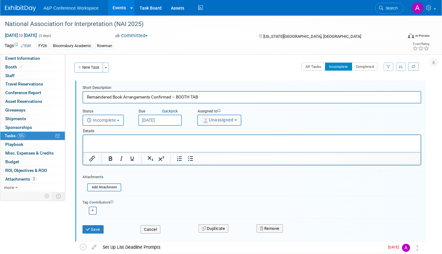
click at [212, 121] on span "Unassigned" at bounding box center [218, 120] width 32 height 5
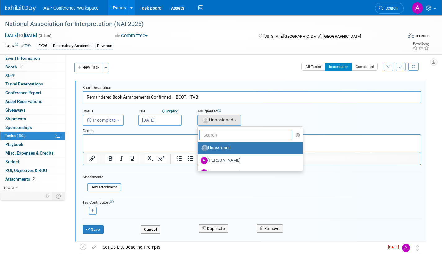
click at [216, 137] on input "text" at bounding box center [245, 135] width 93 height 11
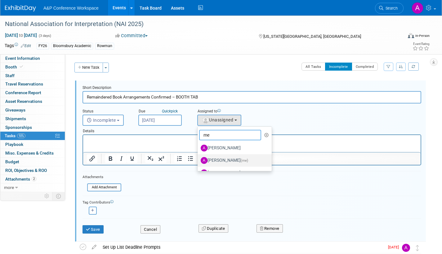
type input "me"
click at [220, 161] on label "[PERSON_NAME] (me)" at bounding box center [233, 161] width 65 height 10
click at [198, 161] on input "[PERSON_NAME] (me)" at bounding box center [196, 160] width 4 height 4
select select "3fc68575-f872-4db6-8d2a-11755123f12c"
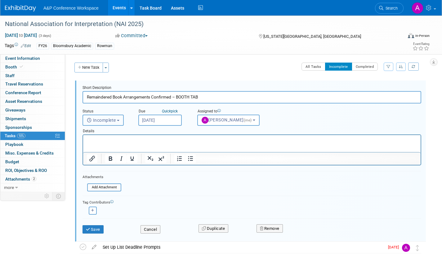
click at [118, 122] on button "Incomplete" at bounding box center [102, 120] width 41 height 11
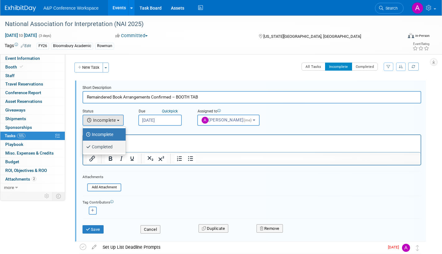
click at [116, 147] on label "Completed" at bounding box center [102, 147] width 33 height 10
click at [84, 147] on input "Completed" at bounding box center [82, 146] width 4 height 4
select select "3"
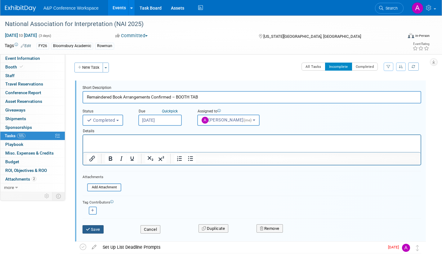
click at [96, 230] on button "Save" at bounding box center [92, 229] width 21 height 9
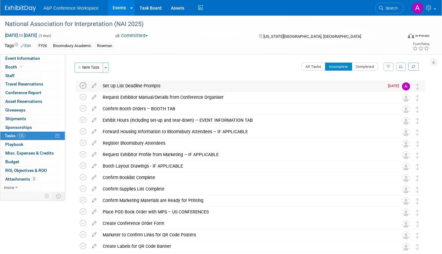
click at [84, 86] on icon at bounding box center [83, 85] width 7 height 7
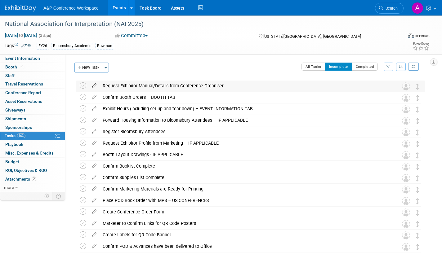
click at [94, 84] on icon at bounding box center [94, 85] width 11 height 8
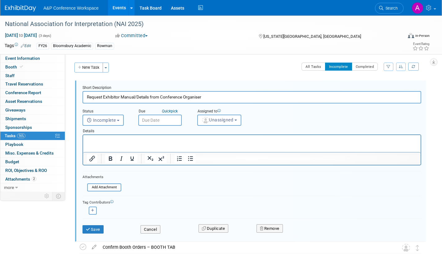
click at [172, 121] on input "text" at bounding box center [159, 120] width 43 height 11
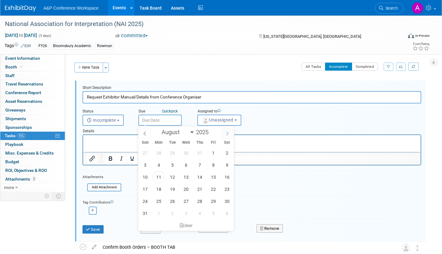
click at [227, 132] on icon at bounding box center [227, 133] width 4 height 4
select select "8"
click at [158, 153] on span "1" at bounding box center [159, 153] width 12 height 12
type input "Sep 1, 2025"
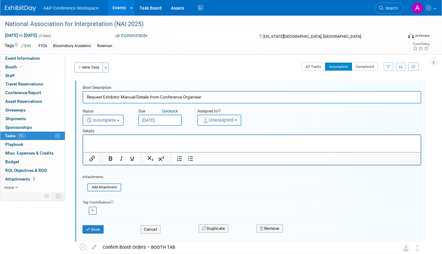
click at [219, 124] on button "Unassigned" at bounding box center [219, 120] width 44 height 11
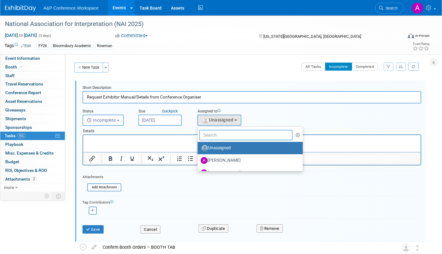
click at [212, 137] on input "text" at bounding box center [245, 135] width 93 height 11
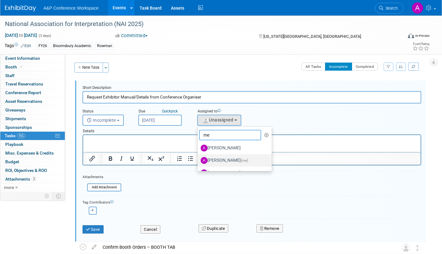
type input "me"
click at [215, 160] on label "[PERSON_NAME] (me)" at bounding box center [233, 161] width 65 height 10
click at [198, 160] on input "[PERSON_NAME] (me)" at bounding box center [196, 160] width 4 height 4
select select "3fc68575-f872-4db6-8d2a-11755123f12c"
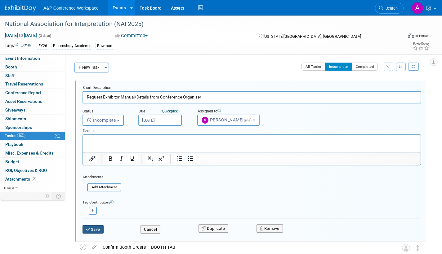
click at [98, 228] on button "Save" at bounding box center [92, 229] width 21 height 9
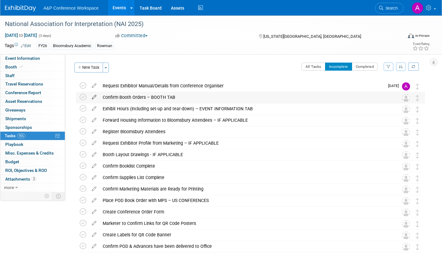
click at [95, 96] on icon at bounding box center [94, 96] width 11 height 8
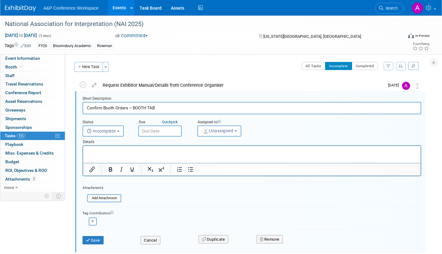
scroll to position [1, 0]
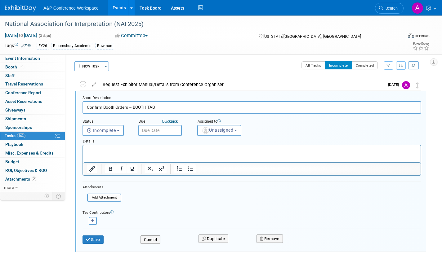
click at [176, 132] on input "text" at bounding box center [159, 130] width 43 height 11
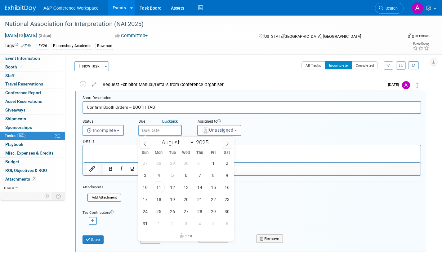
click at [230, 140] on span at bounding box center [227, 143] width 11 height 11
click at [228, 142] on icon at bounding box center [227, 144] width 4 height 4
select select "9"
click at [186, 162] on span "1" at bounding box center [186, 163] width 12 height 12
type input "Oct 1, 2025"
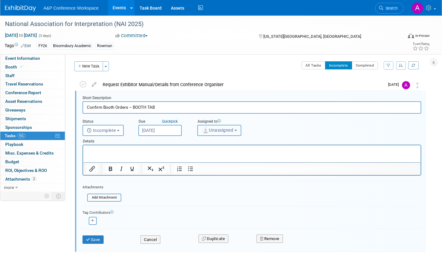
click at [214, 130] on span "Unassigned" at bounding box center [218, 130] width 32 height 5
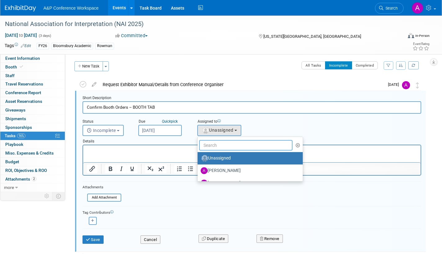
click at [213, 147] on input "text" at bounding box center [245, 145] width 93 height 11
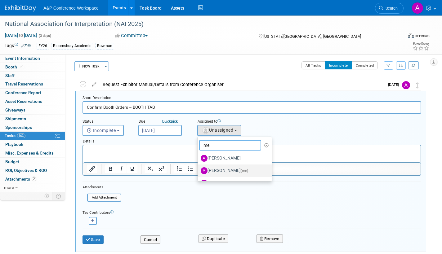
type input "me"
click at [220, 172] on label "[PERSON_NAME] (me)" at bounding box center [233, 171] width 65 height 10
click at [198, 172] on input "[PERSON_NAME] (me)" at bounding box center [196, 170] width 4 height 4
select select "3fc68575-f872-4db6-8d2a-11755123f12c"
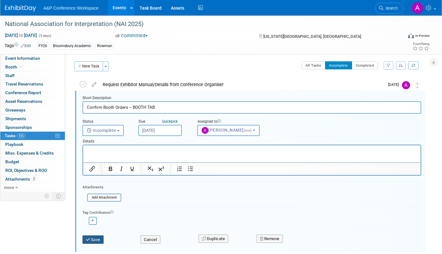
click at [94, 238] on button "Save" at bounding box center [92, 240] width 21 height 9
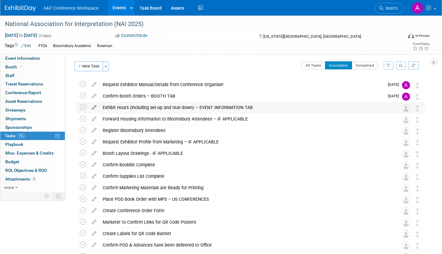
click at [94, 107] on icon at bounding box center [94, 106] width 11 height 8
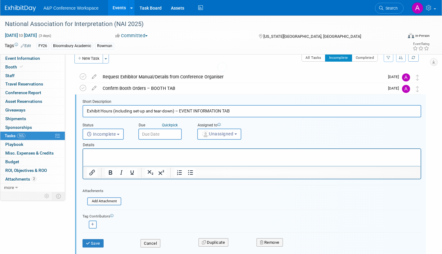
scroll to position [13, 0]
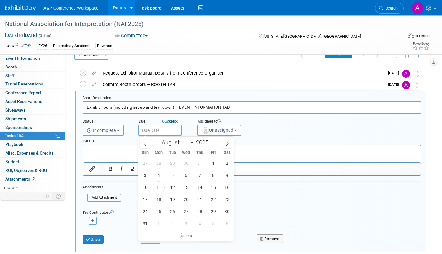
click at [171, 135] on input "text" at bounding box center [159, 130] width 43 height 11
click at [225, 142] on icon at bounding box center [227, 144] width 4 height 4
select select "8"
drag, startPoint x: 154, startPoint y: 188, endPoint x: 165, endPoint y: 182, distance: 12.1
click at [155, 187] on span "15" at bounding box center [159, 187] width 12 height 12
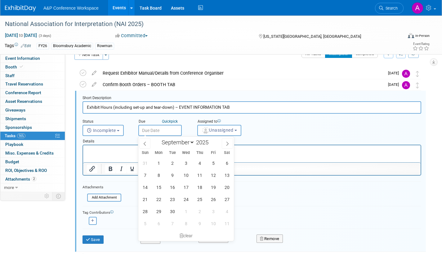
type input "Sep 15, 2025"
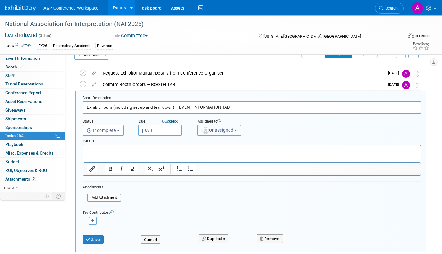
click at [213, 131] on span "Unassigned" at bounding box center [218, 130] width 32 height 5
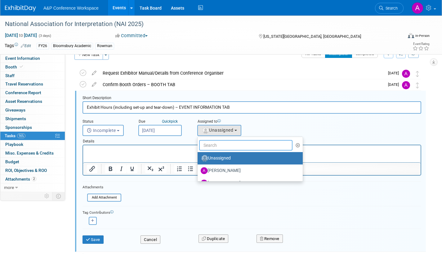
click at [211, 145] on input "text" at bounding box center [245, 145] width 93 height 11
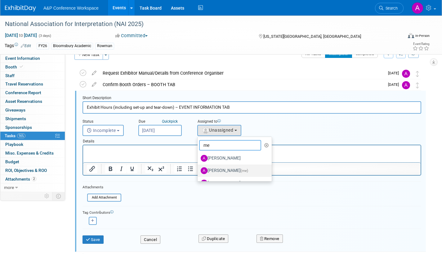
type input "me"
click at [220, 170] on label "[PERSON_NAME] (me)" at bounding box center [233, 171] width 65 height 10
click at [198, 170] on input "[PERSON_NAME] (me)" at bounding box center [196, 170] width 4 height 4
select select "3fc68575-f872-4db6-8d2a-11755123f12c"
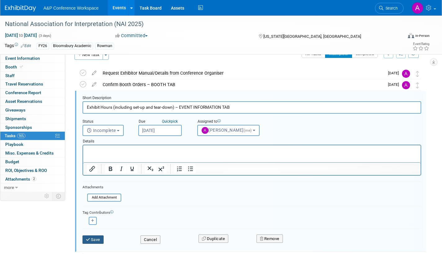
click at [95, 241] on button "Save" at bounding box center [92, 240] width 21 height 9
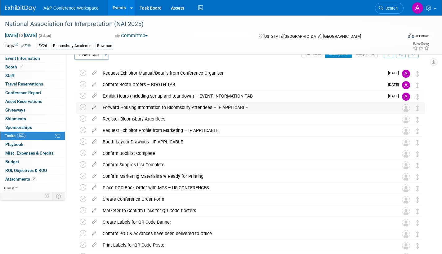
click at [94, 107] on icon at bounding box center [94, 106] width 11 height 8
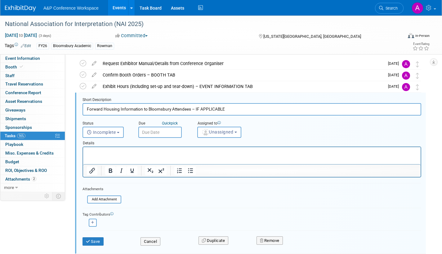
scroll to position [24, 0]
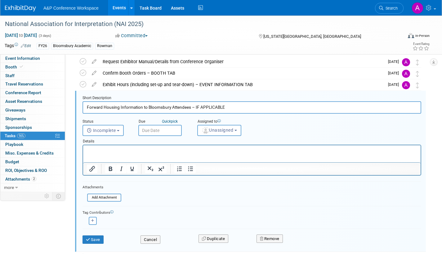
click at [174, 132] on input "text" at bounding box center [159, 130] width 43 height 11
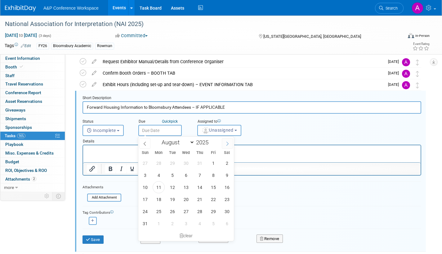
click at [228, 145] on icon at bounding box center [227, 144] width 4 height 4
select select "8"
click at [160, 175] on span "8" at bounding box center [159, 175] width 12 height 12
type input "Sep 8, 2025"
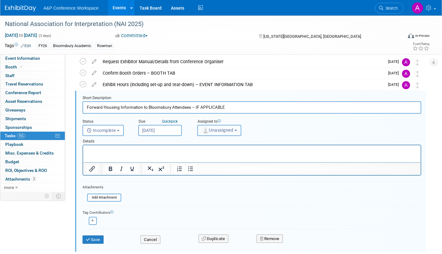
click at [203, 132] on span "Unassigned" at bounding box center [218, 130] width 32 height 5
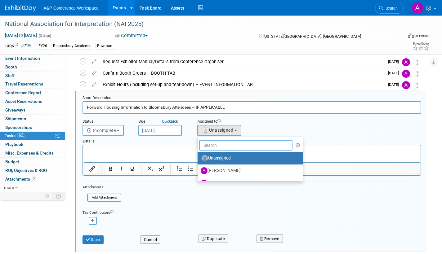
click at [208, 147] on input "text" at bounding box center [245, 145] width 93 height 11
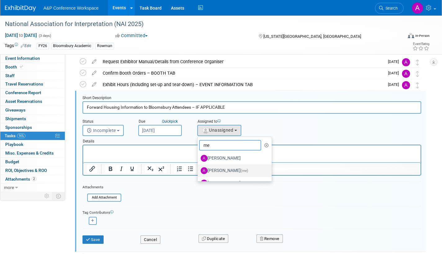
type input "me"
click at [224, 170] on label "[PERSON_NAME] (me)" at bounding box center [233, 171] width 65 height 10
click at [198, 170] on input "[PERSON_NAME] (me)" at bounding box center [196, 170] width 4 height 4
select select "3fc68575-f872-4db6-8d2a-11755123f12c"
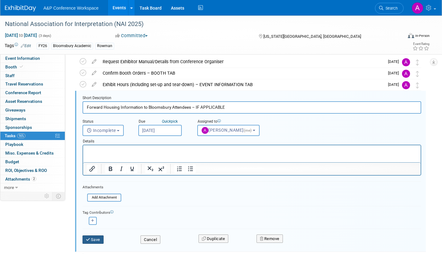
click at [87, 239] on icon "submit" at bounding box center [88, 240] width 5 height 4
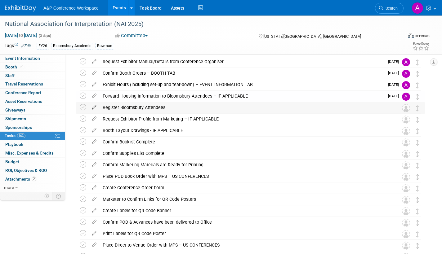
click at [95, 106] on icon at bounding box center [94, 106] width 11 height 8
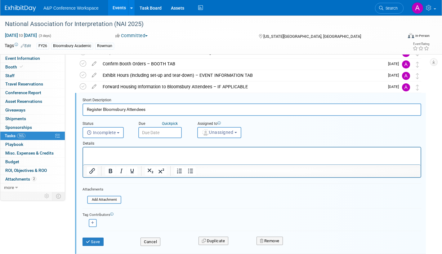
scroll to position [36, 0]
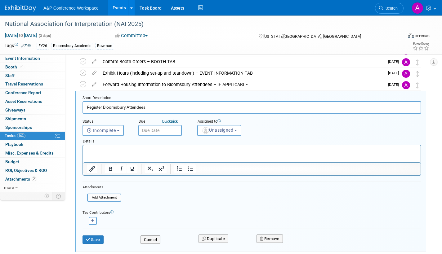
click at [174, 130] on input "text" at bounding box center [159, 130] width 43 height 11
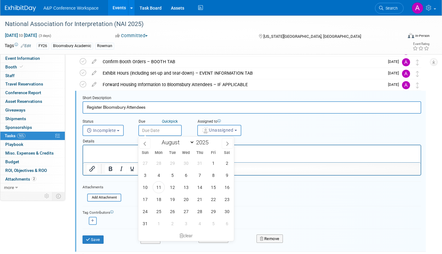
click at [268, 133] on div "Assigned to <img src="https://www.exhibitday.com/Images/Unassigned-User-Icon.pn…" at bounding box center [236, 126] width 87 height 20
click at [172, 131] on input "text" at bounding box center [159, 130] width 43 height 11
click at [228, 143] on icon at bounding box center [227, 144] width 4 height 4
select select "8"
drag, startPoint x: 158, startPoint y: 186, endPoint x: 183, endPoint y: 170, distance: 29.8
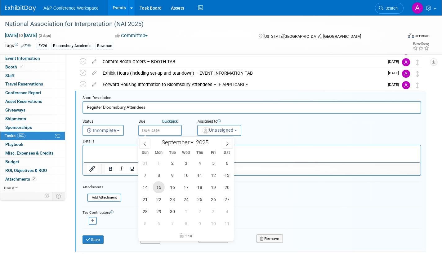
click at [158, 186] on span "15" at bounding box center [159, 187] width 12 height 12
type input "Sep 15, 2025"
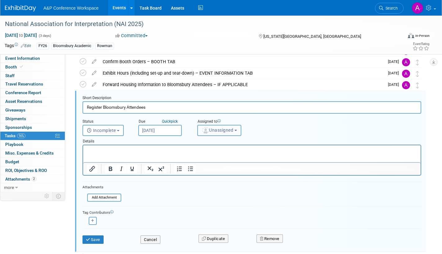
click at [215, 128] on span "Unassigned" at bounding box center [218, 130] width 32 height 5
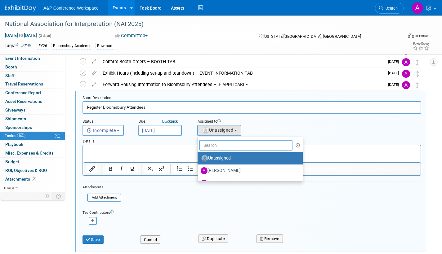
drag, startPoint x: 211, startPoint y: 145, endPoint x: 208, endPoint y: 147, distance: 3.8
click at [211, 145] on input "text" at bounding box center [245, 145] width 93 height 11
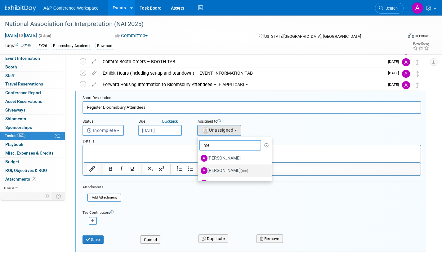
type input "me"
click at [245, 170] on span "(me)" at bounding box center [244, 171] width 7 height 4
click at [198, 170] on input "[PERSON_NAME] (me)" at bounding box center [196, 170] width 4 height 4
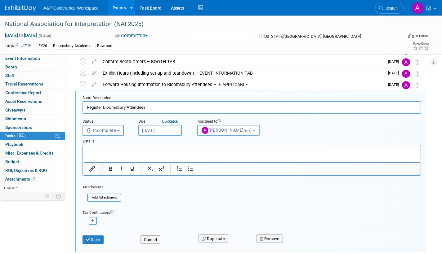
select select "3fc68575-f872-4db6-8d2a-11755123f12c"
click at [96, 242] on button "Save" at bounding box center [92, 240] width 21 height 9
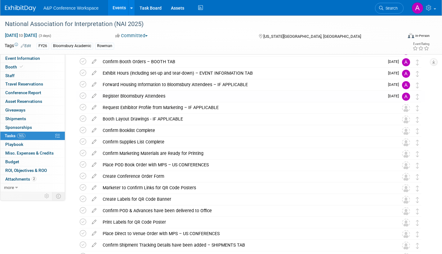
click at [94, 106] on icon at bounding box center [94, 106] width 11 height 8
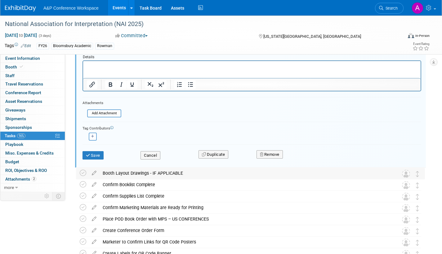
scroll to position [140, 0]
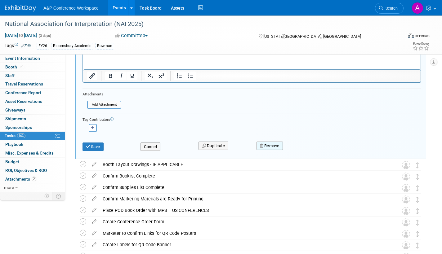
click at [279, 147] on button "Remove" at bounding box center [269, 146] width 26 height 9
click at [301, 153] on link "Yes" at bounding box center [305, 151] width 18 height 10
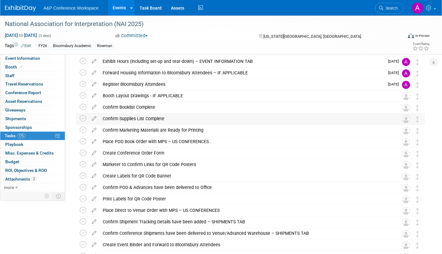
scroll to position [47, 0]
click at [95, 94] on icon at bounding box center [94, 95] width 11 height 8
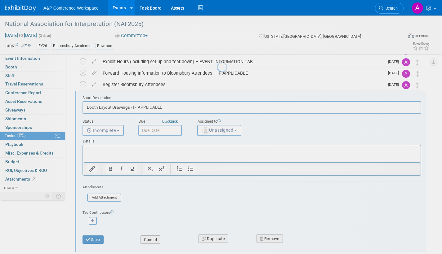
scroll to position [0, 0]
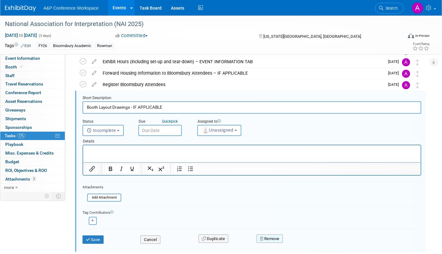
click at [277, 239] on button "Remove" at bounding box center [269, 239] width 26 height 9
click at [303, 243] on link "Yes" at bounding box center [305, 244] width 18 height 10
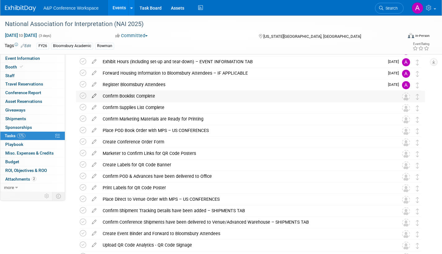
click at [94, 95] on icon at bounding box center [94, 95] width 11 height 8
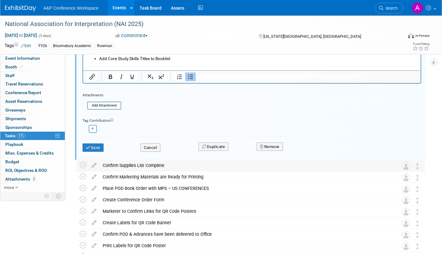
scroll to position [140, 0]
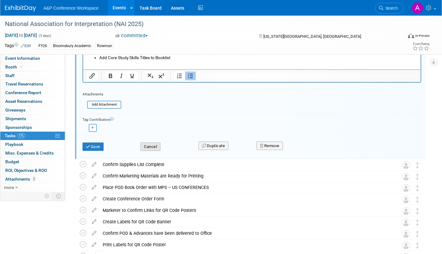
click at [145, 147] on button "Cancel" at bounding box center [150, 147] width 20 height 9
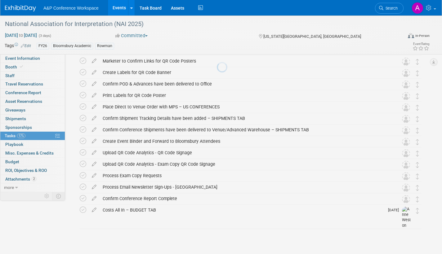
scroll to position [140, 0]
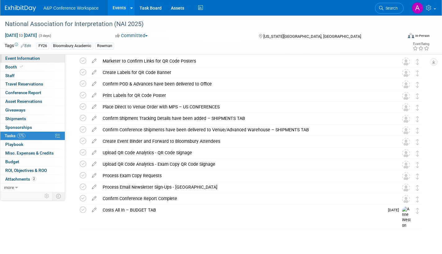
click at [18, 59] on span "Event Information" at bounding box center [22, 58] width 35 height 5
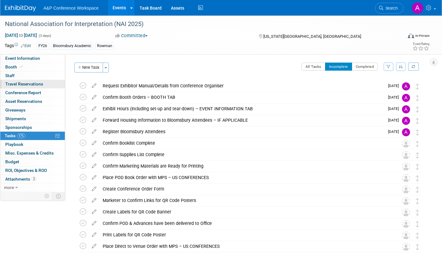
select select "Annual"
select select "Level 2"
select select "In-Person Booth"
select select "Interpretation"
select select "Bloomsbury Academic"
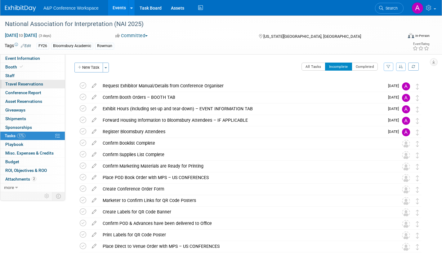
select select "[PERSON_NAME]"
select select "Brand/Subject Presence​"
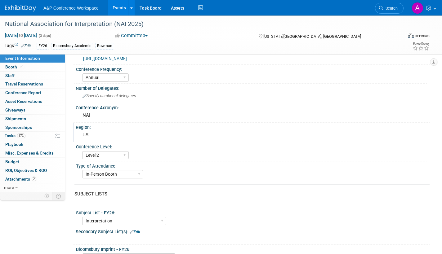
scroll to position [62, 0]
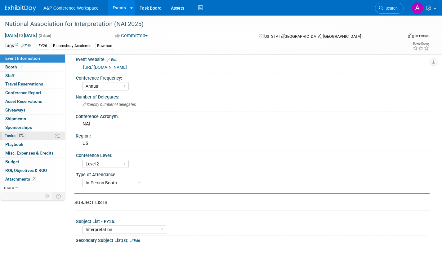
click at [10, 135] on span "Tasks 17%" at bounding box center [15, 135] width 21 height 5
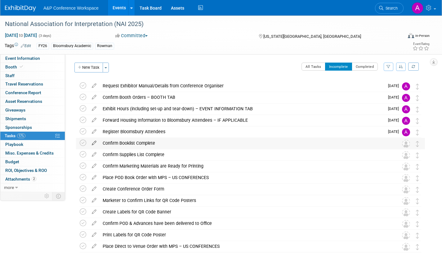
click at [94, 142] on icon at bounding box center [94, 142] width 11 height 8
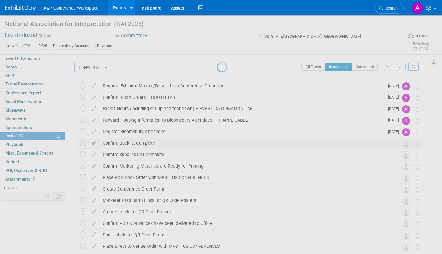
select select "7"
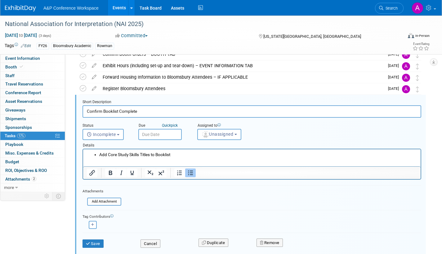
scroll to position [47, 0]
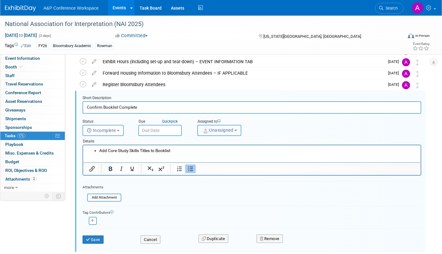
click at [209, 131] on span "Unassigned" at bounding box center [218, 130] width 32 height 5
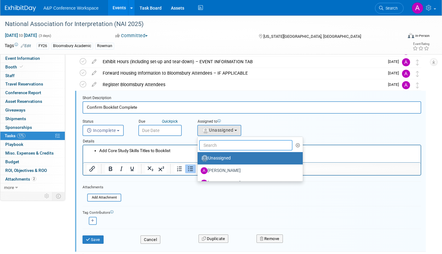
click at [209, 145] on input "text" at bounding box center [245, 145] width 93 height 11
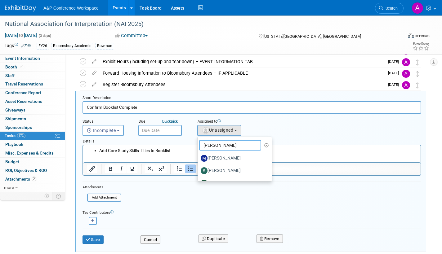
type input "taylor t"
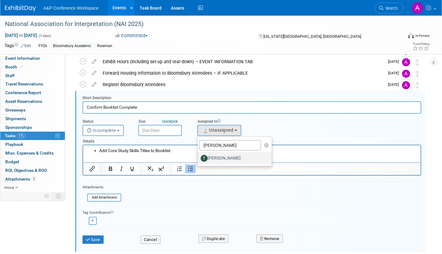
click at [229, 156] on label "[PERSON_NAME]" at bounding box center [233, 158] width 65 height 10
click at [198, 156] on input "[PERSON_NAME]" at bounding box center [196, 158] width 4 height 4
select select "efc4551d-2c6a-4165-ad81-4e964e450e5d"
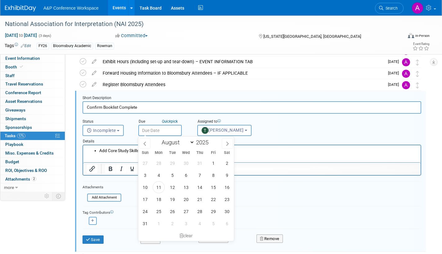
click at [171, 131] on input "text" at bounding box center [159, 130] width 43 height 11
click at [226, 142] on icon at bounding box center [227, 144] width 4 height 4
click at [145, 144] on icon at bounding box center [145, 144] width 4 height 4
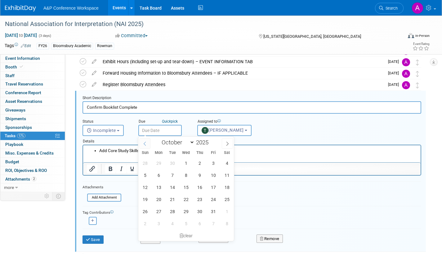
click at [145, 144] on icon at bounding box center [145, 144] width 4 height 4
select select "8"
click at [201, 176] on span "11" at bounding box center [200, 175] width 12 height 12
type input "Sep 11, 2025"
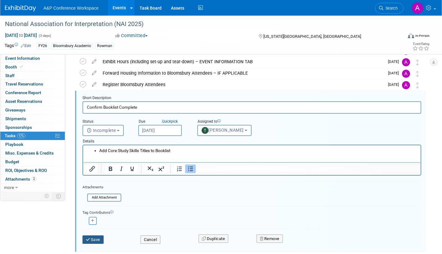
click at [100, 240] on button "Save" at bounding box center [92, 240] width 21 height 9
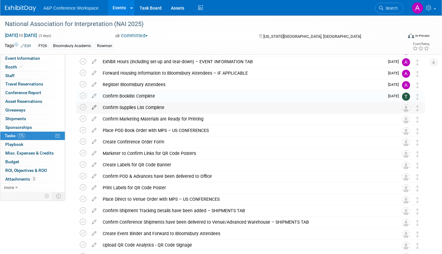
click at [95, 107] on icon at bounding box center [94, 106] width 11 height 8
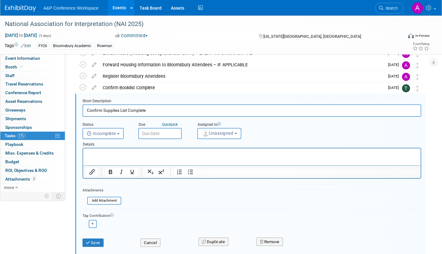
scroll to position [59, 0]
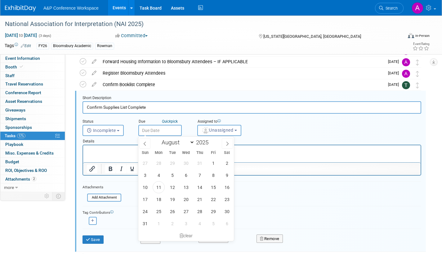
click at [174, 131] on input "text" at bounding box center [159, 130] width 43 height 11
click at [226, 143] on icon at bounding box center [227, 144] width 4 height 4
select select "8"
click at [202, 176] on span "11" at bounding box center [200, 175] width 12 height 12
type input "Sep 11, 2025"
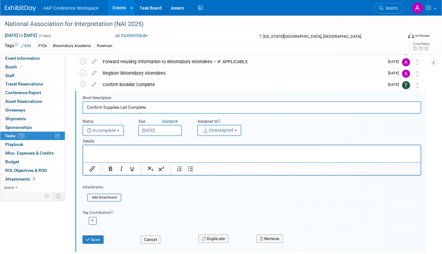
click at [221, 132] on span "Unassigned" at bounding box center [218, 130] width 32 height 5
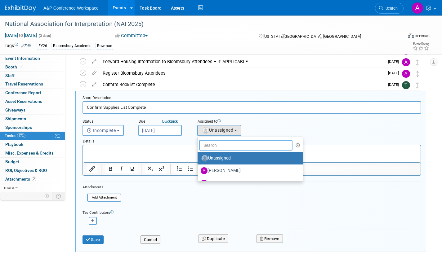
click at [221, 144] on input "text" at bounding box center [245, 145] width 93 height 11
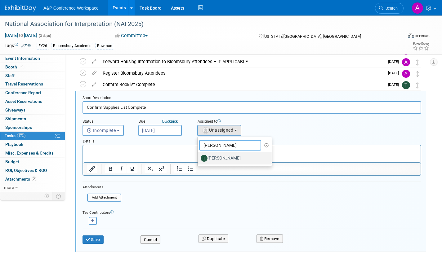
type input "taylor t"
click at [227, 159] on label "[PERSON_NAME]" at bounding box center [233, 158] width 65 height 10
click at [198, 159] on input "[PERSON_NAME]" at bounding box center [196, 158] width 4 height 4
select select "efc4551d-2c6a-4165-ad81-4e964e450e5d"
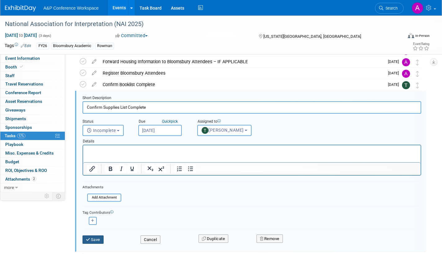
click at [98, 239] on button "Save" at bounding box center [92, 240] width 21 height 9
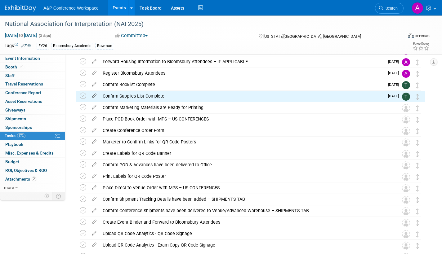
click at [94, 94] on icon at bounding box center [94, 95] width 11 height 8
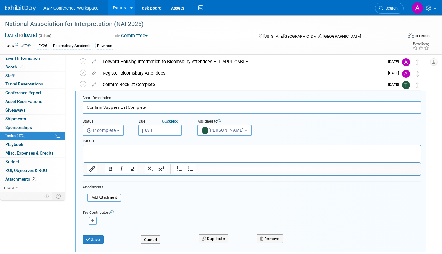
scroll to position [0, 0]
click at [173, 129] on input "Sep 11, 2025" at bounding box center [159, 130] width 43 height 11
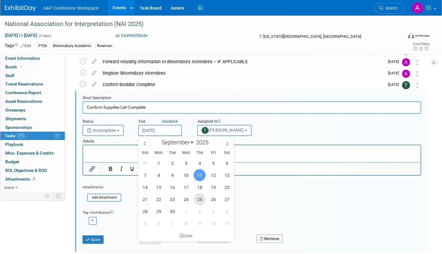
click at [202, 200] on span "25" at bounding box center [200, 200] width 12 height 12
type input "Sep 25, 2025"
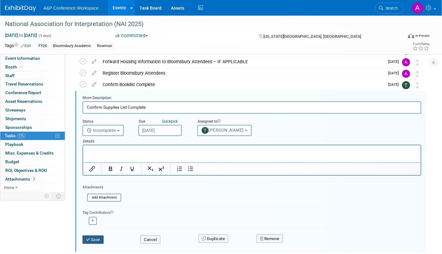
click at [100, 239] on button "Save" at bounding box center [92, 240] width 21 height 9
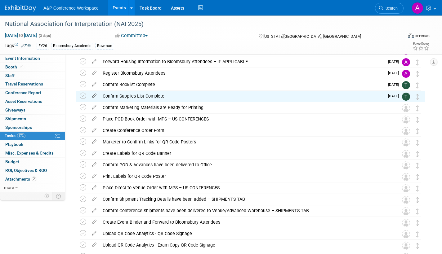
click at [96, 94] on icon at bounding box center [94, 95] width 11 height 8
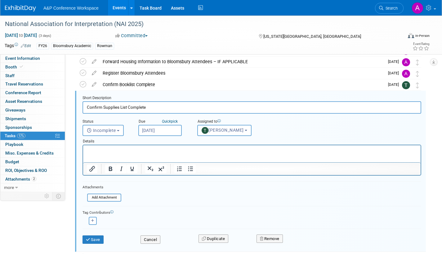
click at [176, 131] on input "Sep 25, 2025" at bounding box center [159, 130] width 43 height 11
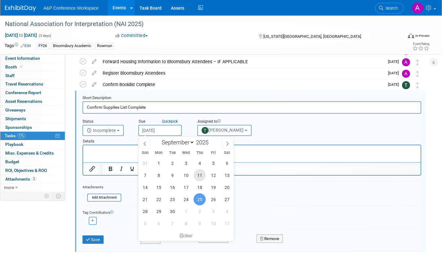
click at [201, 174] on span "11" at bounding box center [200, 175] width 12 height 12
type input "Sep 11, 2025"
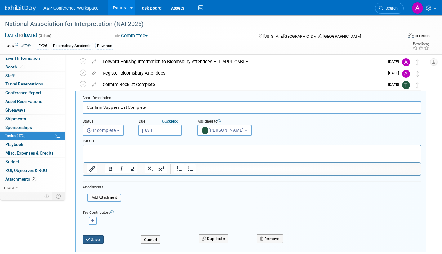
drag, startPoint x: 102, startPoint y: 239, endPoint x: 118, endPoint y: 238, distance: 15.9
click at [102, 239] on button "Save" at bounding box center [92, 240] width 21 height 9
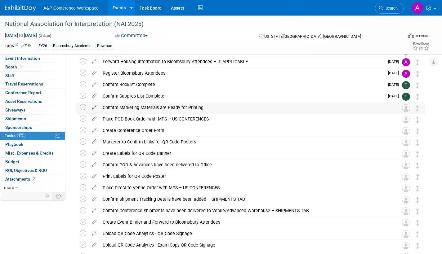
click at [94, 106] on icon at bounding box center [94, 106] width 11 height 8
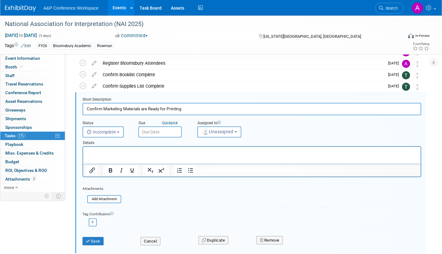
scroll to position [70, 0]
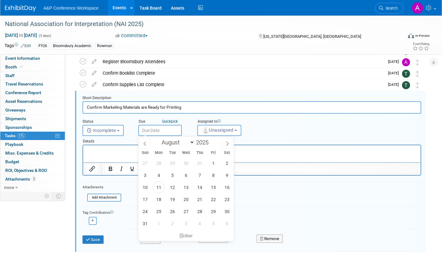
drag, startPoint x: 169, startPoint y: 131, endPoint x: 171, endPoint y: 138, distance: 6.8
click at [169, 131] on input "text" at bounding box center [159, 130] width 43 height 11
click at [227, 143] on icon at bounding box center [227, 144] width 4 height 4
click at [228, 142] on icon at bounding box center [227, 144] width 4 height 4
select select "9"
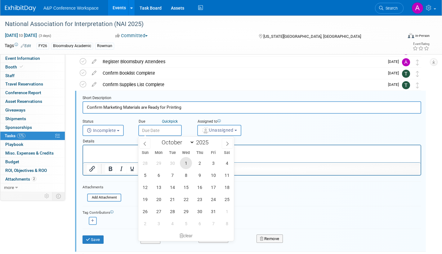
click at [184, 162] on span "1" at bounding box center [186, 163] width 12 height 12
type input "Oct 1, 2025"
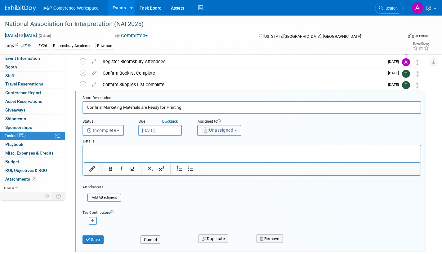
click at [213, 131] on span "Unassigned" at bounding box center [218, 130] width 32 height 5
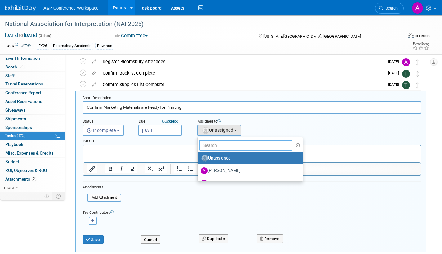
click at [213, 146] on input "text" at bounding box center [245, 145] width 93 height 11
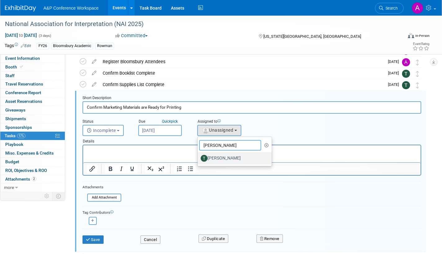
type input "taylor t"
click at [219, 153] on link "[PERSON_NAME]" at bounding box center [235, 158] width 74 height 12
click at [219, 159] on label "[PERSON_NAME]" at bounding box center [233, 158] width 65 height 10
click at [198, 159] on input "[PERSON_NAME]" at bounding box center [196, 158] width 4 height 4
select select "efc4551d-2c6a-4165-ad81-4e964e450e5d"
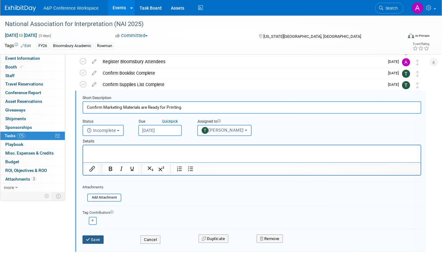
click at [95, 241] on button "Save" at bounding box center [92, 240] width 21 height 9
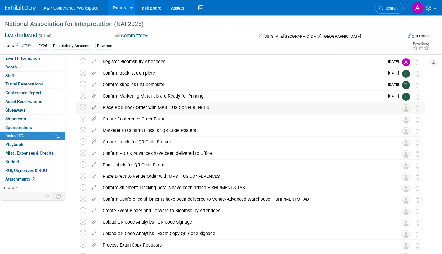
click at [94, 109] on icon at bounding box center [94, 106] width 11 height 8
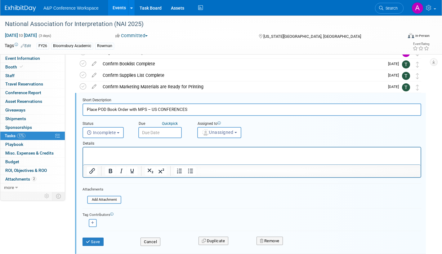
scroll to position [82, 0]
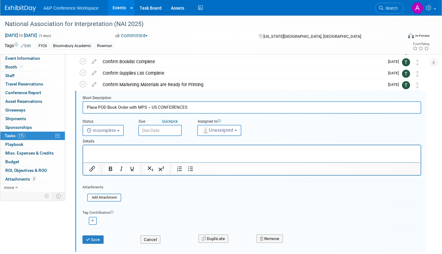
click at [167, 136] on div "Details" at bounding box center [251, 140] width 339 height 9
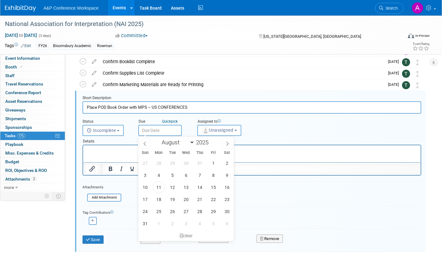
click at [175, 135] on body "A&P Conference Workspace Events Add Event Bulk Upload Events Shareable Event Bo…" at bounding box center [221, 45] width 442 height 254
click at [229, 145] on icon at bounding box center [227, 144] width 4 height 4
select select "8"
click at [199, 188] on span "18" at bounding box center [200, 187] width 12 height 12
type input "Sep 18, 2025"
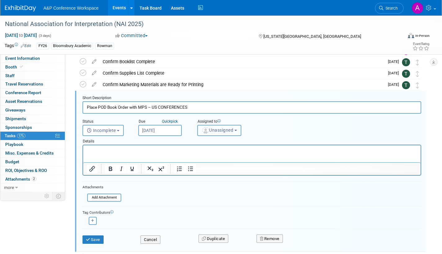
click at [215, 131] on span "Unassigned" at bounding box center [218, 130] width 32 height 5
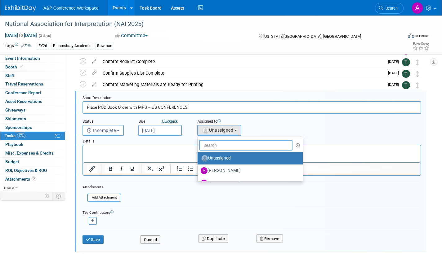
click at [212, 146] on input "text" at bounding box center [245, 145] width 93 height 11
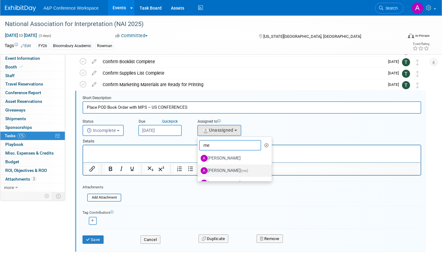
type input "me"
click at [226, 169] on label "[PERSON_NAME] (me)" at bounding box center [233, 171] width 65 height 10
click at [198, 169] on input "[PERSON_NAME] (me)" at bounding box center [196, 170] width 4 height 4
select select "3fc68575-f872-4db6-8d2a-11755123f12c"
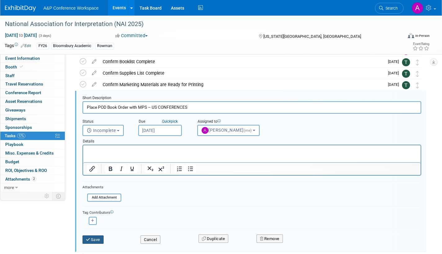
click at [85, 239] on button "Save" at bounding box center [92, 240] width 21 height 9
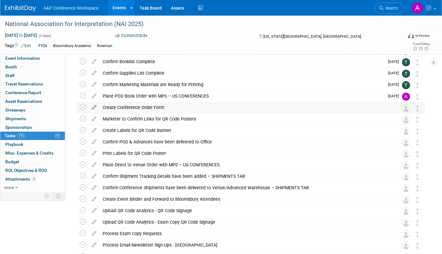
click at [92, 107] on icon at bounding box center [94, 106] width 11 height 8
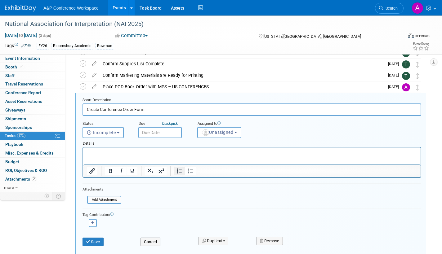
scroll to position [93, 0]
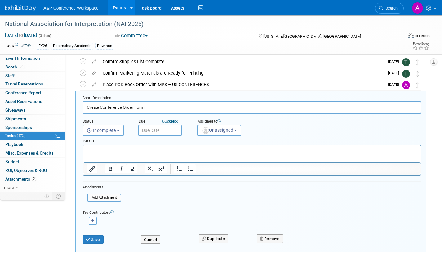
click at [170, 131] on input "text" at bounding box center [159, 130] width 43 height 11
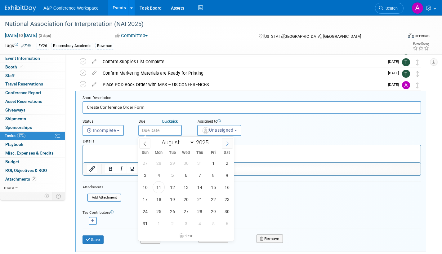
click at [227, 145] on icon at bounding box center [227, 144] width 4 height 4
select select "8"
click at [158, 188] on span "15" at bounding box center [159, 187] width 12 height 12
type input "Sep 15, 2025"
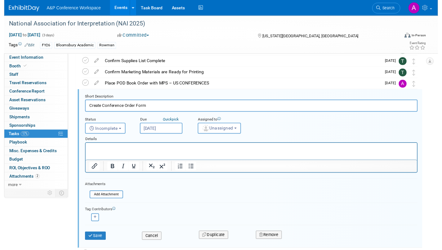
scroll to position [93, 0]
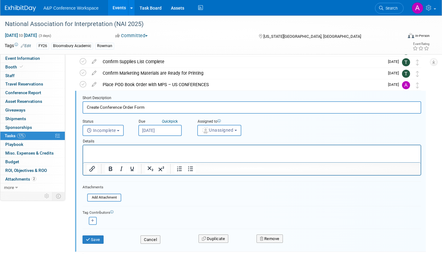
click at [175, 131] on input "[DATE]" at bounding box center [159, 130] width 43 height 11
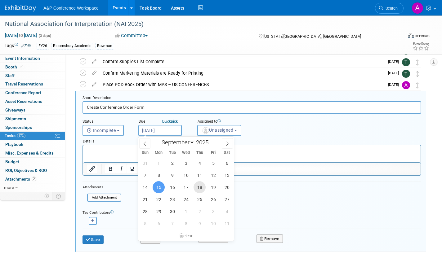
click at [203, 188] on span "18" at bounding box center [200, 187] width 12 height 12
type input "[DATE]"
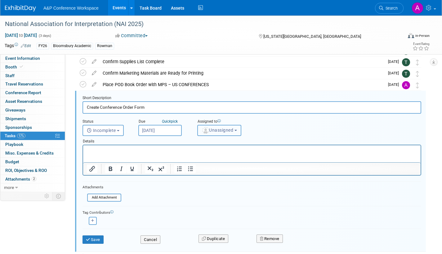
click at [212, 132] on span "Unassigned" at bounding box center [218, 130] width 32 height 5
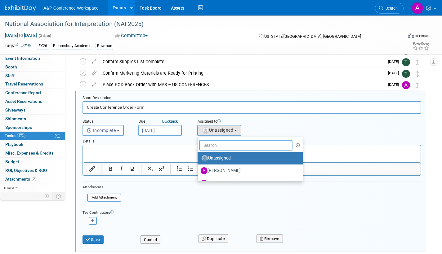
click at [210, 145] on input "text" at bounding box center [245, 145] width 93 height 11
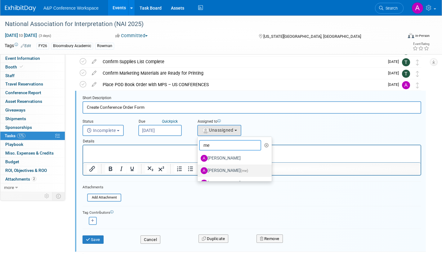
type input "me"
click at [220, 170] on label "[PERSON_NAME] (me)" at bounding box center [233, 171] width 65 height 10
click at [198, 170] on input "[PERSON_NAME] (me)" at bounding box center [196, 170] width 4 height 4
select select "3fc68575-f872-4db6-8d2a-11755123f12c"
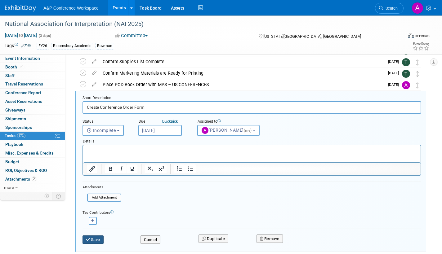
click at [91, 240] on button "Save" at bounding box center [92, 240] width 21 height 9
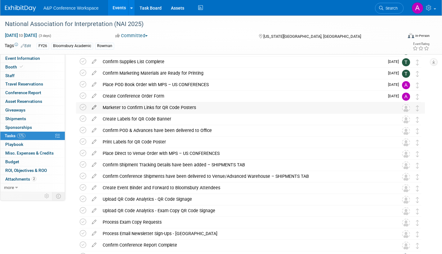
click at [94, 107] on icon at bounding box center [94, 106] width 11 height 8
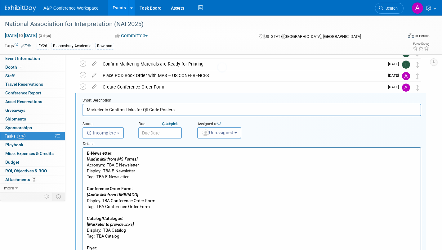
scroll to position [105, 0]
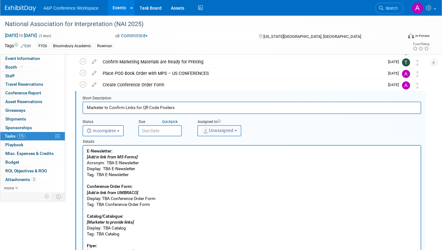
click at [223, 131] on span "Unassigned" at bounding box center [218, 130] width 32 height 5
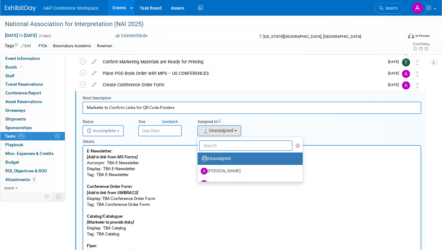
click at [222, 147] on input "text" at bounding box center [245, 145] width 93 height 11
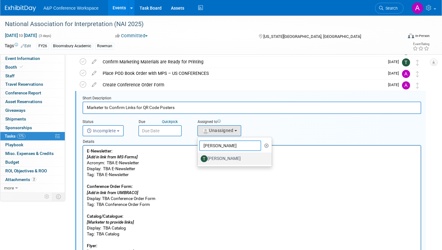
type input "[PERSON_NAME]"
drag, startPoint x: 230, startPoint y: 157, endPoint x: 99, endPoint y: 1, distance: 203.6
click at [230, 157] on label "[PERSON_NAME]" at bounding box center [233, 158] width 65 height 10
click at [198, 157] on input "[PERSON_NAME]" at bounding box center [196, 158] width 4 height 4
select select "efc4551d-2c6a-4165-ad81-4e964e450e5d"
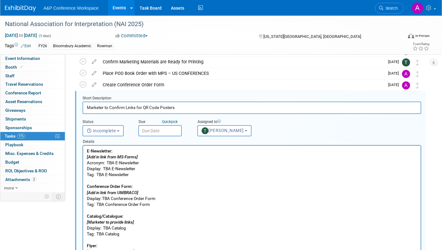
click at [169, 131] on input "text" at bounding box center [159, 130] width 43 height 11
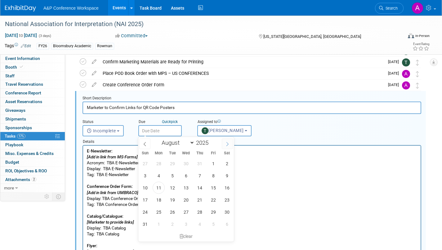
click at [230, 144] on span at bounding box center [227, 143] width 11 height 11
select select "8"
click at [199, 189] on span "18" at bounding box center [200, 187] width 12 height 12
type input "[DATE]"
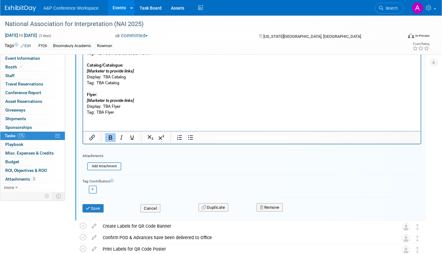
scroll to position [260, 0]
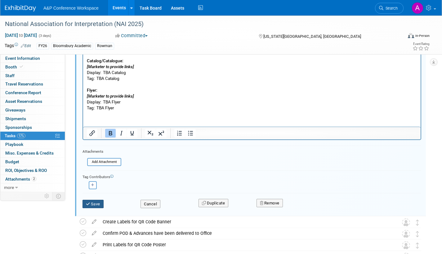
click at [96, 204] on button "Save" at bounding box center [92, 204] width 21 height 9
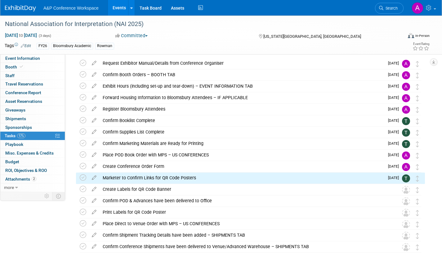
scroll to position [16, 0]
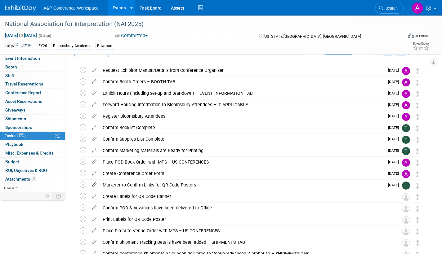
click at [96, 184] on icon at bounding box center [94, 184] width 11 height 8
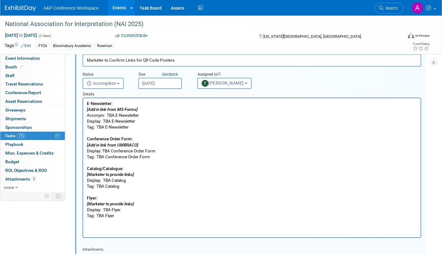
scroll to position [229, 0]
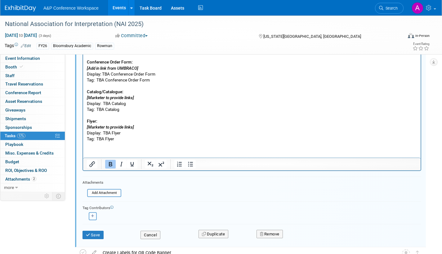
click at [94, 217] on button "button" at bounding box center [93, 216] width 8 height 8
select select
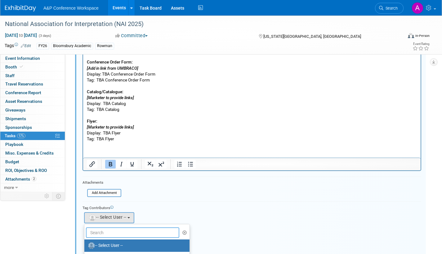
click at [112, 231] on input "text" at bounding box center [132, 233] width 93 height 11
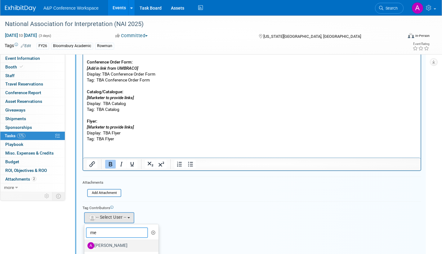
scroll to position [31, 0]
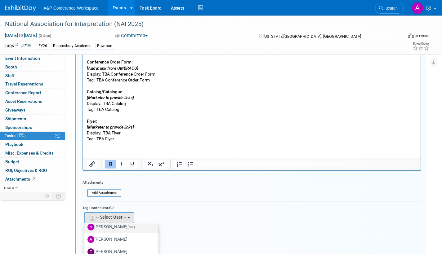
type input "me"
click at [133, 227] on label "Amanda Oney (me)" at bounding box center [119, 227] width 65 height 10
click at [85, 227] on input "Amanda Oney (me)" at bounding box center [83, 227] width 4 height 4
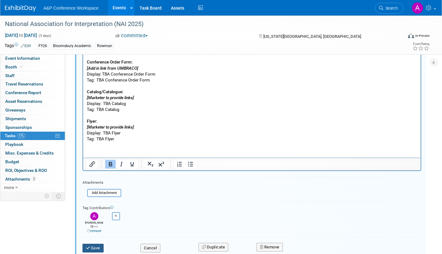
click at [91, 246] on icon "submit" at bounding box center [88, 248] width 5 height 4
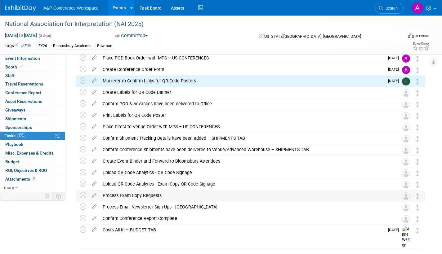
scroll to position [109, 0]
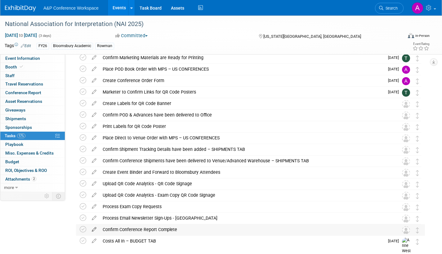
click at [94, 229] on icon at bounding box center [94, 229] width 11 height 8
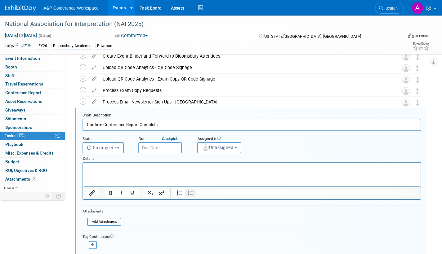
scroll to position [242, 0]
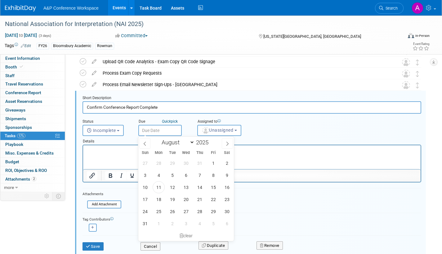
click at [177, 131] on input "text" at bounding box center [159, 130] width 43 height 11
click at [228, 144] on icon at bounding box center [227, 144] width 4 height 4
select select "10"
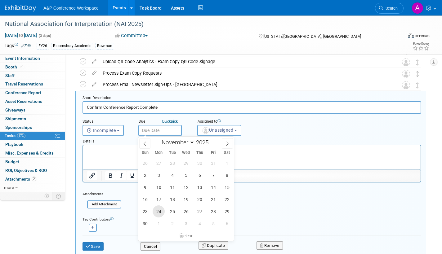
click at [156, 211] on span "24" at bounding box center [159, 212] width 12 height 12
type input "Nov 24, 2025"
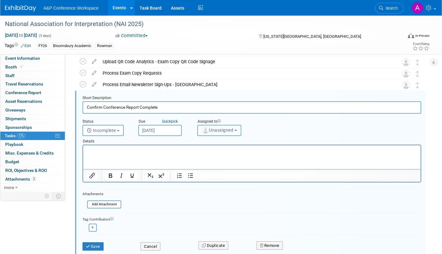
click at [215, 131] on span "Unassigned" at bounding box center [218, 130] width 32 height 5
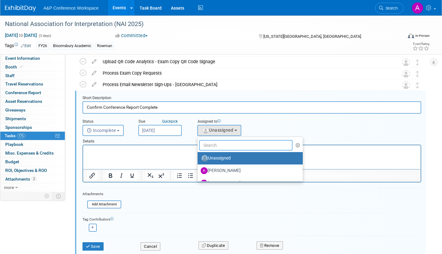
click at [214, 145] on input "text" at bounding box center [245, 145] width 93 height 11
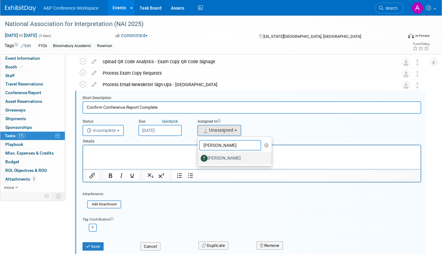
type input "[PERSON_NAME]"
drag, startPoint x: 239, startPoint y: 158, endPoint x: 141, endPoint y: 21, distance: 168.4
click at [239, 158] on label "[PERSON_NAME]" at bounding box center [233, 158] width 65 height 10
click at [198, 158] on input "[PERSON_NAME]" at bounding box center [196, 158] width 4 height 4
select select "efc4551d-2c6a-4165-ad81-4e964e450e5d"
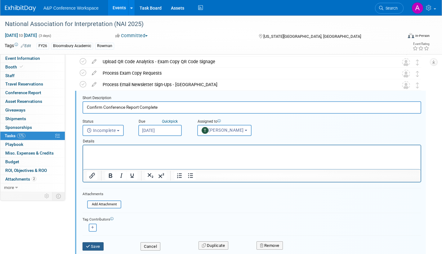
click at [93, 247] on button "Save" at bounding box center [92, 246] width 21 height 9
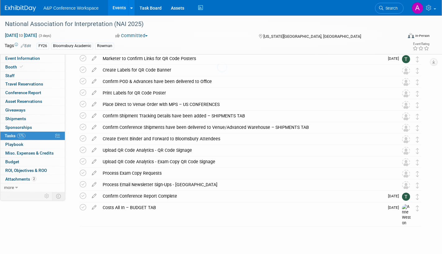
scroll to position [140, 0]
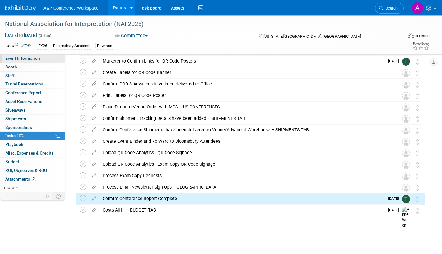
click at [30, 59] on span "Event Information" at bounding box center [22, 58] width 35 height 5
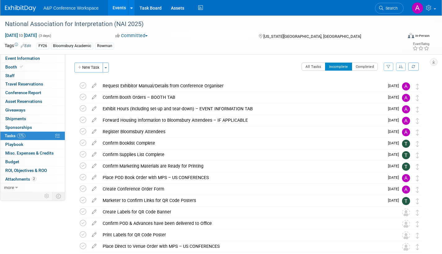
select select "Annual"
select select "Level 2"
select select "In-Person Booth"
select select "Interpretation"
select select "Bloomsbury Academic"
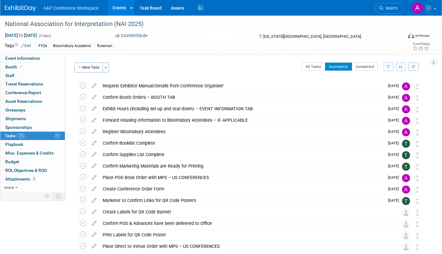
select select "[PERSON_NAME]"
select select "Brand/Subject Presence​"
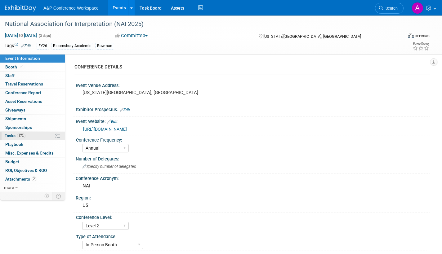
click at [6, 134] on span "Tasks 17%" at bounding box center [15, 135] width 21 height 5
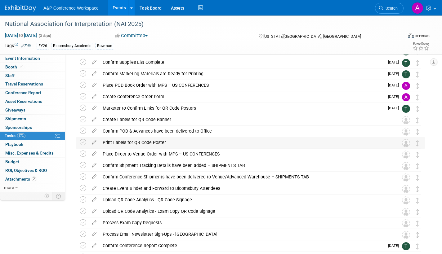
scroll to position [140, 0]
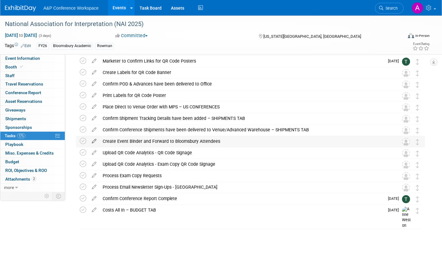
click at [93, 140] on icon at bounding box center [94, 140] width 11 height 8
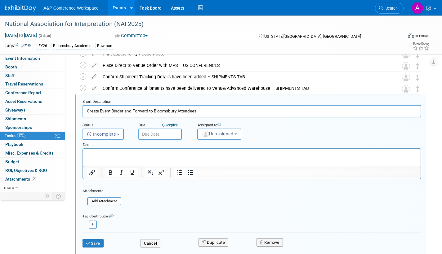
scroll to position [185, 0]
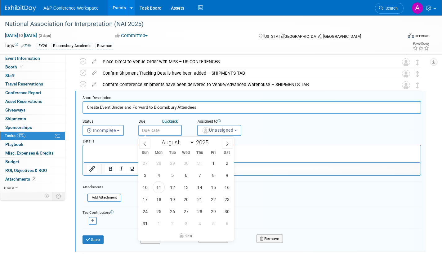
click at [165, 132] on input "text" at bounding box center [159, 130] width 43 height 11
click at [230, 143] on span at bounding box center [227, 143] width 11 height 11
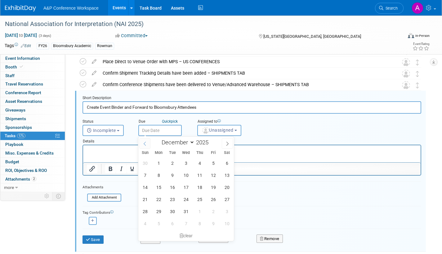
click at [144, 142] on icon at bounding box center [145, 144] width 4 height 4
select select "10"
click at [200, 174] on span "6" at bounding box center [200, 175] width 12 height 12
type input "Nov 6, 2025"
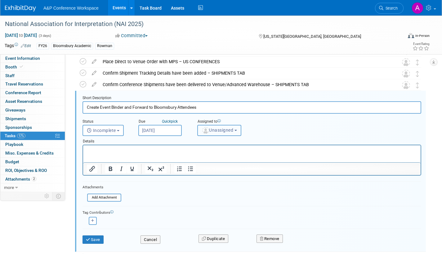
click at [219, 131] on span "Unassigned" at bounding box center [218, 130] width 32 height 5
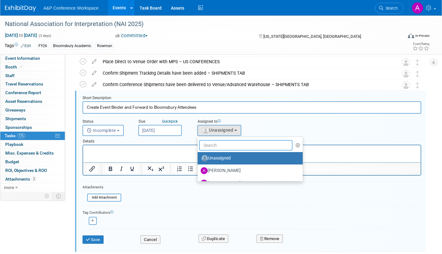
click at [219, 145] on input "text" at bounding box center [245, 145] width 93 height 11
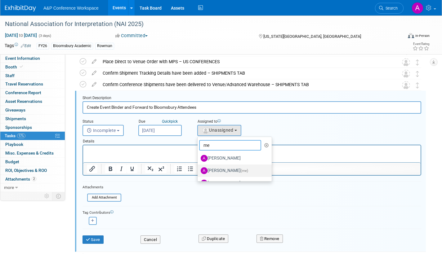
type input "me"
click at [243, 170] on span "(me)" at bounding box center [244, 171] width 7 height 4
click at [198, 170] on input "[PERSON_NAME] (me)" at bounding box center [196, 170] width 4 height 4
select select "3fc68575-f872-4db6-8d2a-11755123f12c"
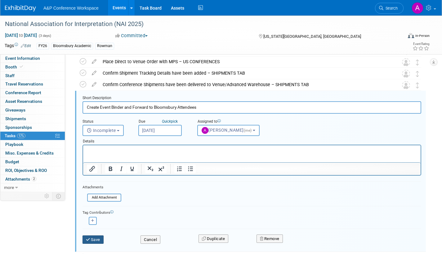
click at [92, 239] on button "Save" at bounding box center [92, 240] width 21 height 9
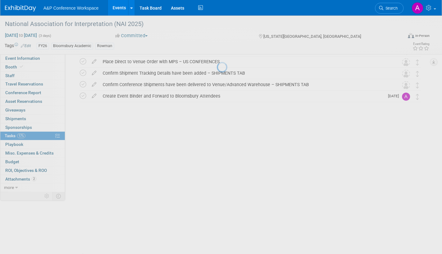
scroll to position [140, 0]
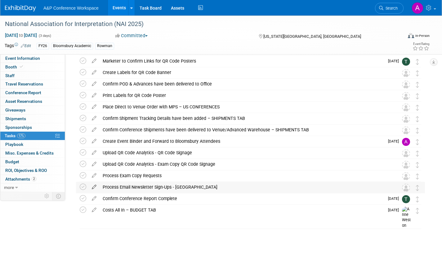
click at [96, 185] on icon at bounding box center [94, 186] width 11 height 8
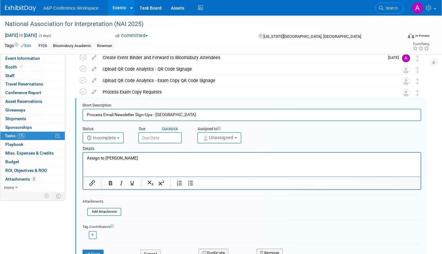
scroll to position [231, 0]
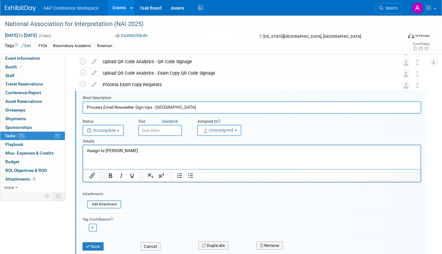
click at [136, 149] on p "Assign to [PERSON_NAME]" at bounding box center [252, 151] width 330 height 6
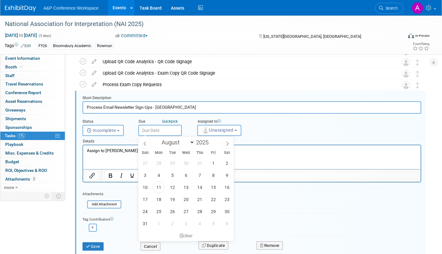
click at [165, 130] on input "text" at bounding box center [159, 130] width 43 height 11
click at [227, 145] on icon at bounding box center [227, 144] width 4 height 4
select select "10"
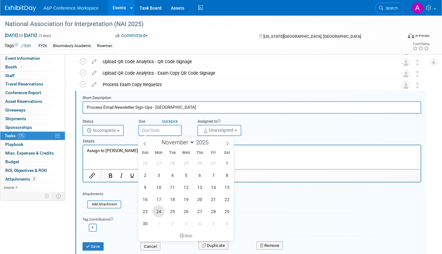
click at [159, 211] on span "24" at bounding box center [159, 212] width 12 height 12
type input "Nov 24, 2025"
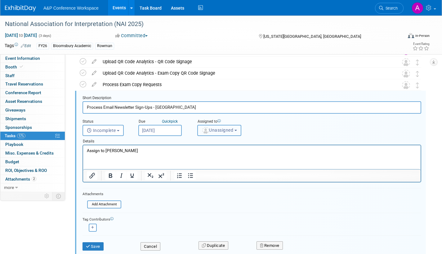
click at [216, 132] on span "Unassigned" at bounding box center [218, 130] width 32 height 5
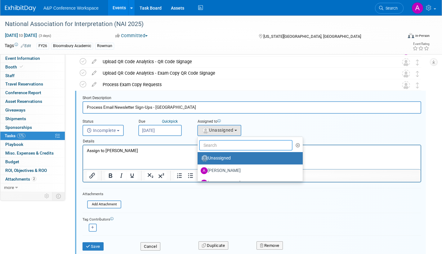
click at [216, 145] on input "text" at bounding box center [245, 145] width 93 height 11
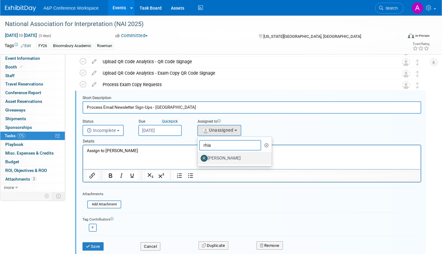
type input "rhia"
drag, startPoint x: 223, startPoint y: 157, endPoint x: 127, endPoint y: 21, distance: 166.4
click at [223, 157] on label "[PERSON_NAME]" at bounding box center [233, 158] width 65 height 10
click at [198, 157] on input "[PERSON_NAME]" at bounding box center [196, 158] width 4 height 4
select select "dec52f5b-c540-4d49-98a2-0391d72d2273"
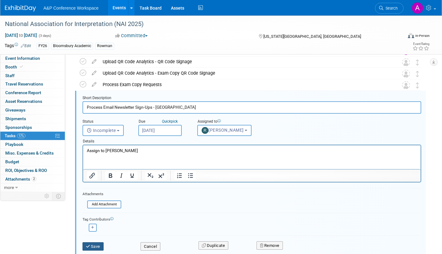
click at [101, 246] on button "Save" at bounding box center [92, 246] width 21 height 9
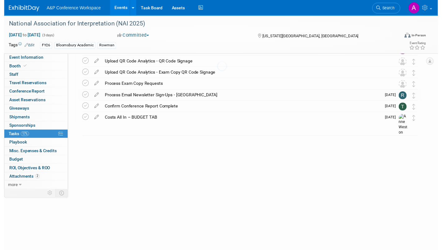
scroll to position [140, 0]
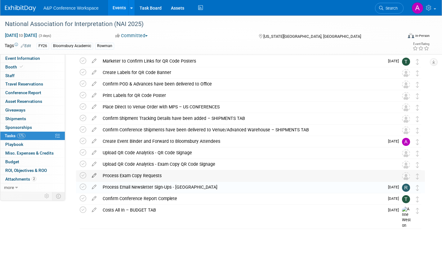
click at [95, 174] on icon at bounding box center [94, 175] width 11 height 8
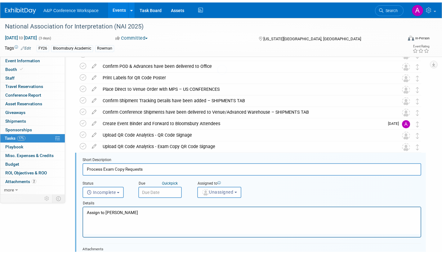
scroll to position [219, 0]
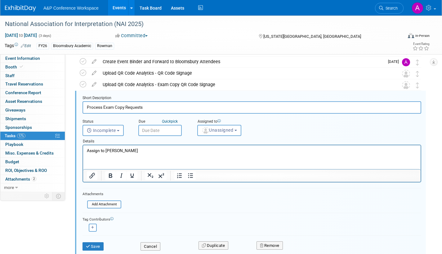
click at [174, 131] on input "text" at bounding box center [159, 130] width 43 height 11
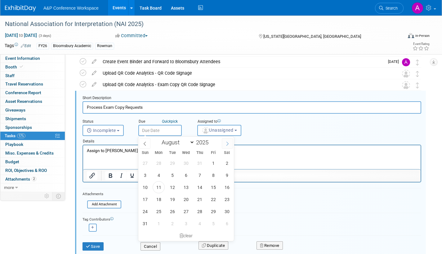
click at [229, 143] on icon at bounding box center [227, 144] width 4 height 4
select select "10"
click at [157, 212] on span "24" at bounding box center [159, 212] width 12 height 12
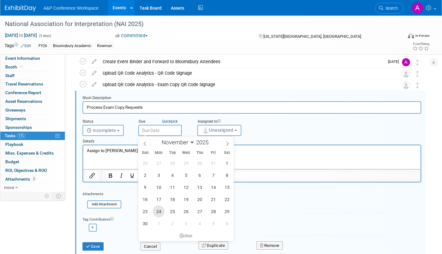
type input "Nov 24, 2025"
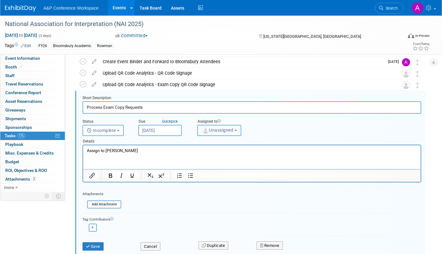
click at [224, 128] on span "Unassigned" at bounding box center [218, 130] width 32 height 5
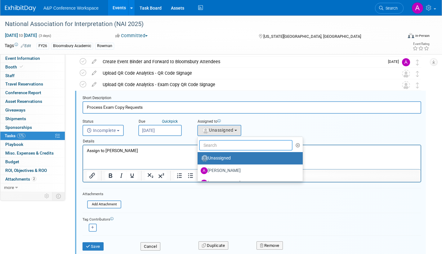
click at [218, 145] on input "text" at bounding box center [245, 145] width 93 height 11
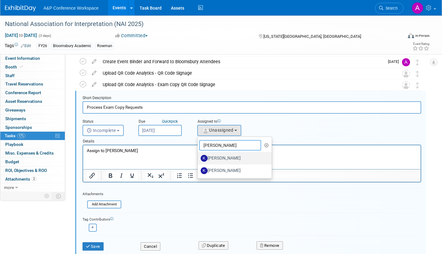
type input "kate"
drag, startPoint x: 231, startPoint y: 158, endPoint x: 131, endPoint y: 19, distance: 170.6
click at [231, 158] on label "[PERSON_NAME]" at bounding box center [233, 158] width 65 height 10
click at [198, 158] on input "[PERSON_NAME]" at bounding box center [196, 158] width 4 height 4
select select "42da1453-af37-4144-8267-4d5776ac68ff"
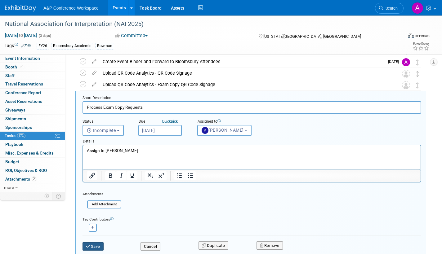
click at [93, 245] on button "Save" at bounding box center [92, 246] width 21 height 9
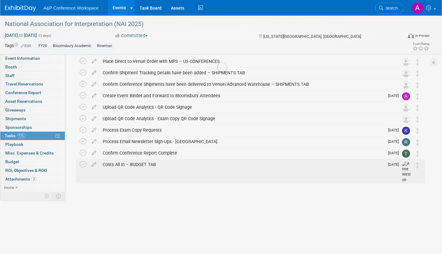
scroll to position [140, 0]
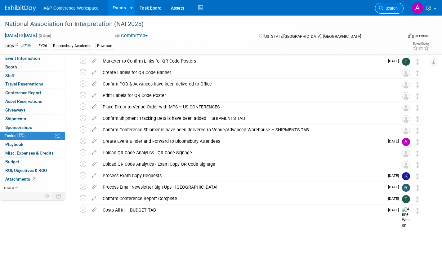
click at [386, 11] on link "Search" at bounding box center [389, 8] width 29 height 11
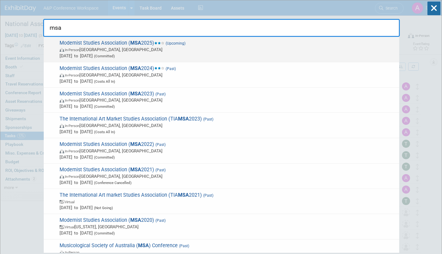
type input "msa"
click at [200, 49] on span "In-Person Boston, MA" at bounding box center [228, 50] width 336 height 6
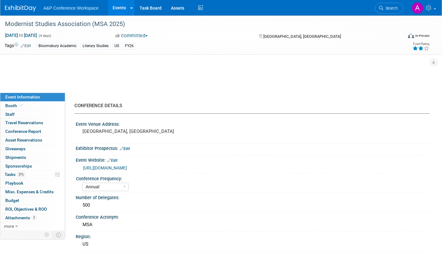
select select "Annual"
select select "Level 2"
select select "In-Person Booth"
select select "Literary Studies"
select select "Bloomsbury Academic"
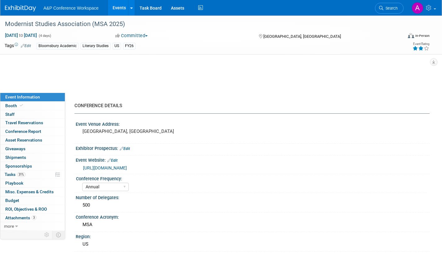
select select "[PERSON_NAME]"
select select "Brand/Subject Presence​"
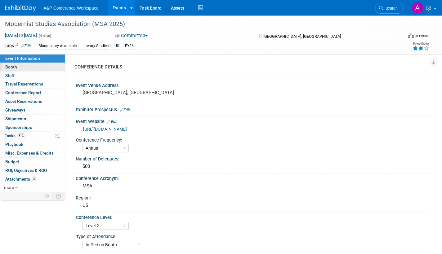
click at [14, 67] on span "Booth" at bounding box center [14, 67] width 19 height 5
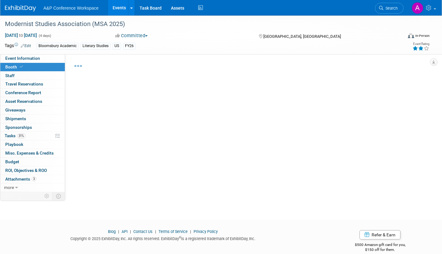
select select "CUAP"
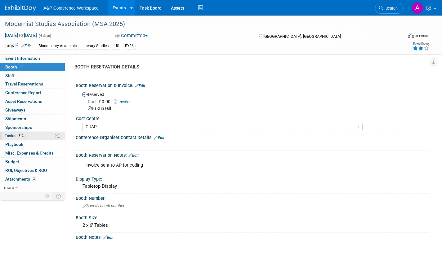
click at [13, 135] on span "Tasks 31%" at bounding box center [15, 135] width 21 height 5
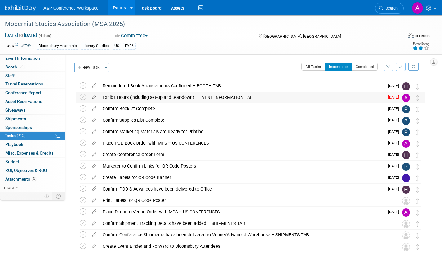
click at [93, 97] on icon at bounding box center [94, 96] width 11 height 8
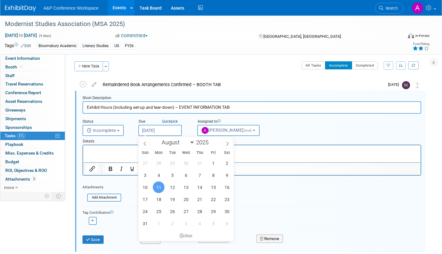
click at [173, 131] on input "[DATE]" at bounding box center [159, 130] width 43 height 11
click at [159, 210] on span "25" at bounding box center [159, 212] width 12 height 12
type input "[DATE]"
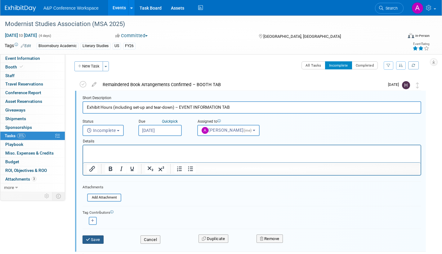
click at [93, 241] on button "Save" at bounding box center [92, 240] width 21 height 9
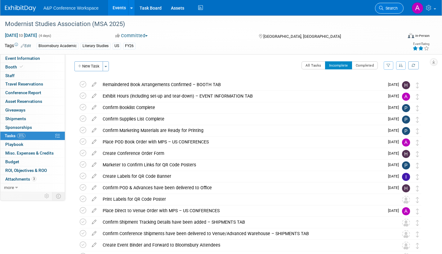
click at [390, 10] on span "Search" at bounding box center [390, 8] width 14 height 5
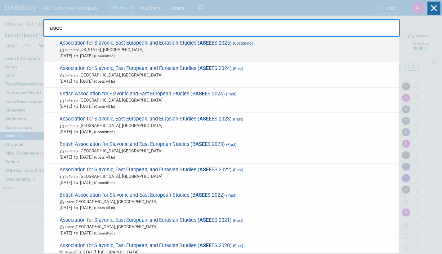
type input "asee"
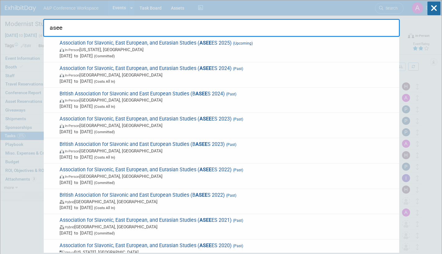
click at [250, 46] on span "Association for Slavonic, East European, and Eurasian Studies ( ASEE ES 2025) (…" at bounding box center [227, 49] width 338 height 19
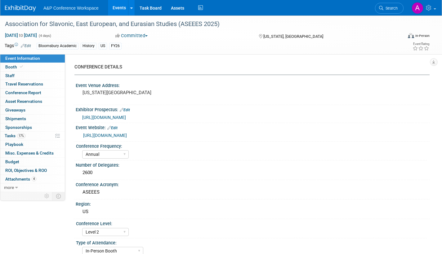
select select "Annual"
select select "Level 2"
select select "In-Person Booth"
select select "History"
select select "Bloomsbury Academic"
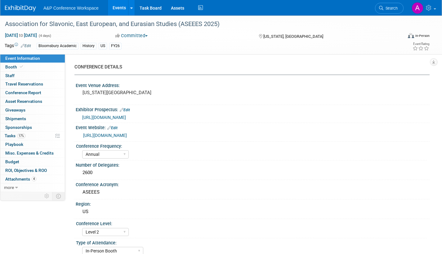
select select "[PERSON_NAME]"
select select "Networking/Commissioning"
click at [9, 135] on span "Tasks 17%" at bounding box center [15, 135] width 21 height 5
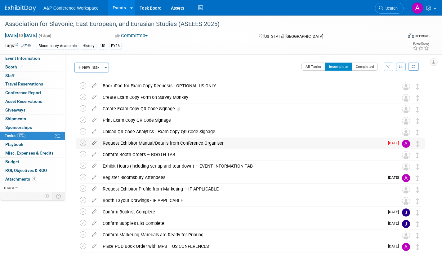
click at [93, 142] on icon at bounding box center [94, 142] width 11 height 8
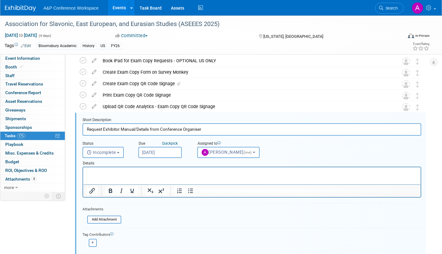
scroll to position [47, 0]
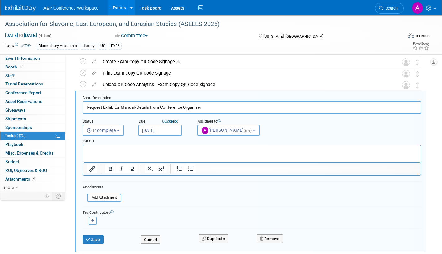
click at [173, 132] on input "[DATE]" at bounding box center [159, 130] width 43 height 11
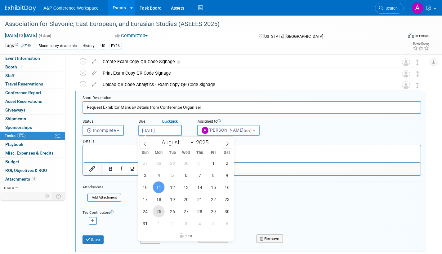
drag, startPoint x: 158, startPoint y: 209, endPoint x: 155, endPoint y: 211, distance: 3.9
click at [158, 209] on span "25" at bounding box center [159, 212] width 12 height 12
type input "[DATE]"
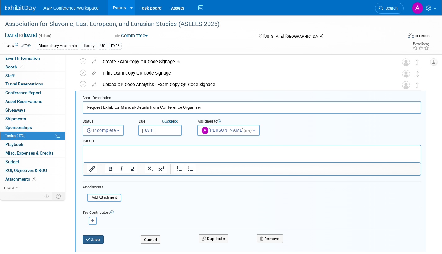
click at [96, 242] on button "Save" at bounding box center [92, 240] width 21 height 9
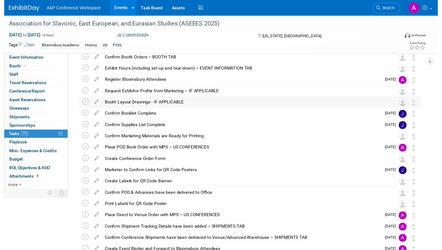
scroll to position [11, 0]
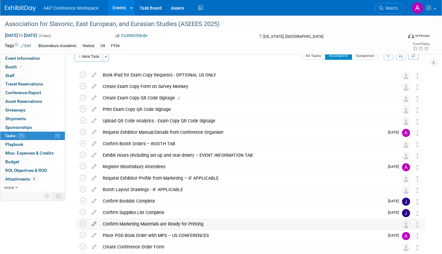
click at [94, 223] on icon at bounding box center [94, 223] width 11 height 8
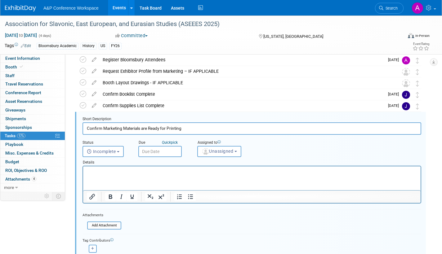
scroll to position [139, 0]
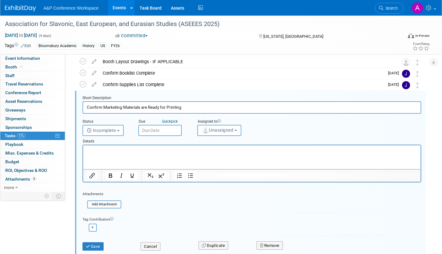
click at [174, 131] on input "text" at bounding box center [159, 130] width 43 height 11
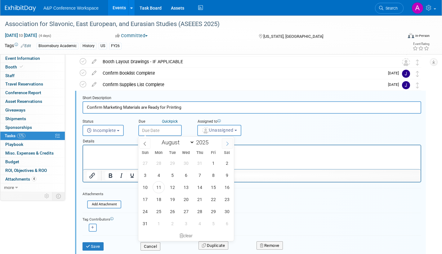
click at [227, 142] on icon at bounding box center [227, 144] width 4 height 4
select select "8"
click at [174, 211] on span "30" at bounding box center [172, 212] width 12 height 12
type input "[DATE]"
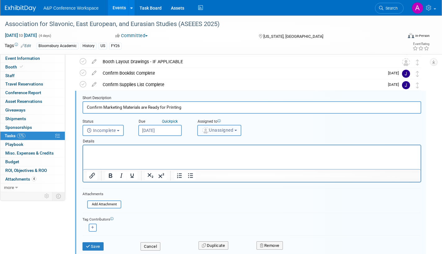
click at [223, 131] on span "Unassigned" at bounding box center [218, 130] width 32 height 5
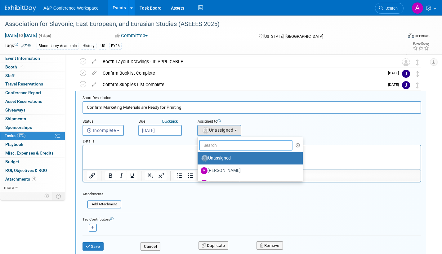
click at [238, 144] on input "text" at bounding box center [245, 145] width 93 height 11
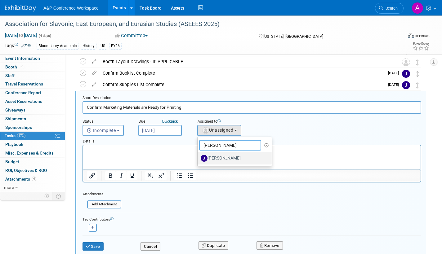
type input "[PERSON_NAME]"
click at [224, 156] on label "[PERSON_NAME]" at bounding box center [233, 158] width 65 height 10
click at [198, 156] on input "[PERSON_NAME]" at bounding box center [196, 158] width 4 height 4
select select "a498d096-d0cd-42f1-b26a-0242673173b8"
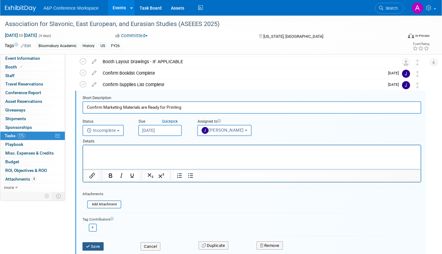
click at [94, 246] on button "Save" at bounding box center [92, 246] width 21 height 9
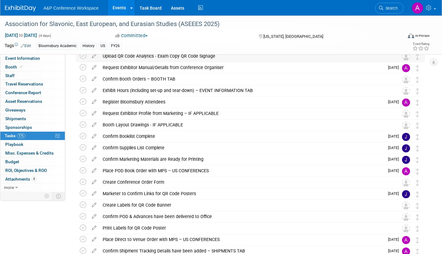
scroll to position [93, 0]
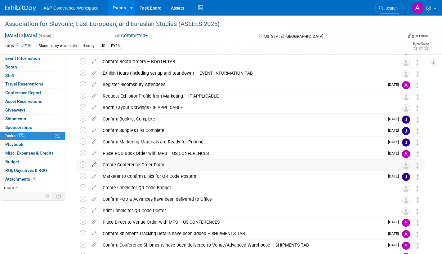
click at [95, 164] on icon at bounding box center [94, 164] width 11 height 8
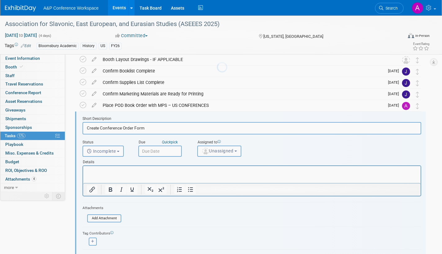
scroll to position [162, 0]
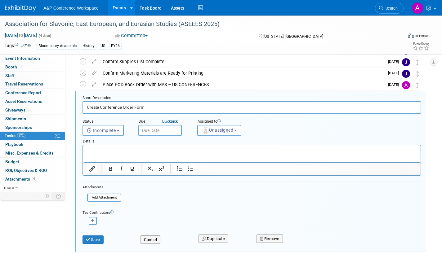
click at [176, 132] on input "text" at bounding box center [159, 130] width 43 height 11
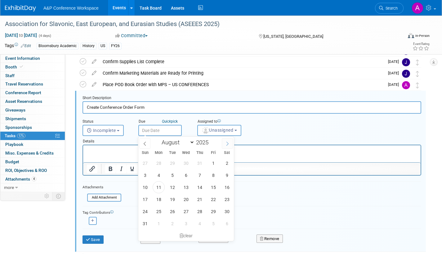
click at [228, 143] on icon at bounding box center [227, 144] width 2 height 4
select select "8"
drag, startPoint x: 172, startPoint y: 209, endPoint x: 198, endPoint y: 173, distance: 44.8
click at [172, 208] on span "30" at bounding box center [172, 212] width 12 height 12
type input "[DATE]"
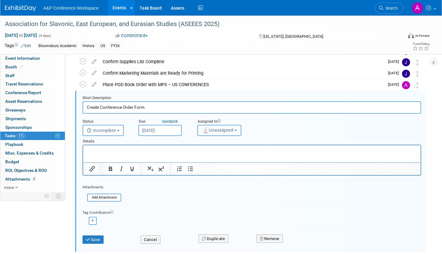
click at [220, 131] on span "Unassigned" at bounding box center [218, 130] width 32 height 5
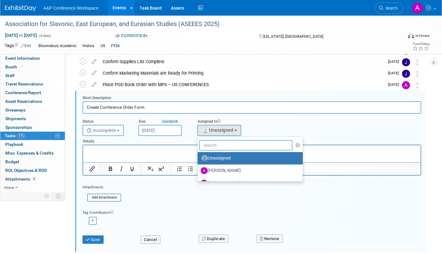
click at [218, 145] on input "text" at bounding box center [245, 145] width 93 height 11
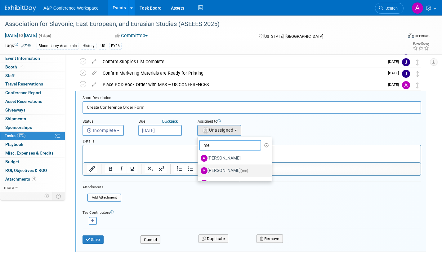
type input "me"
click at [224, 170] on label "[PERSON_NAME] (me)" at bounding box center [233, 171] width 65 height 10
click at [198, 170] on input "[PERSON_NAME] (me)" at bounding box center [196, 170] width 4 height 4
select select "3fc68575-f872-4db6-8d2a-11755123f12c"
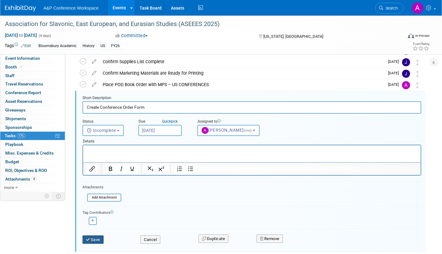
click at [98, 236] on button "Save" at bounding box center [92, 240] width 21 height 9
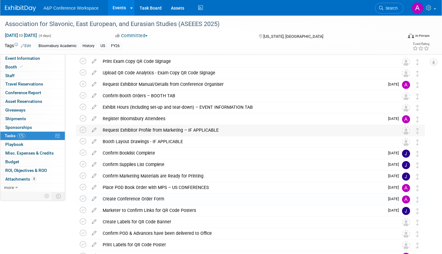
scroll to position [0, 0]
